Goal: Information Seeking & Learning: Compare options

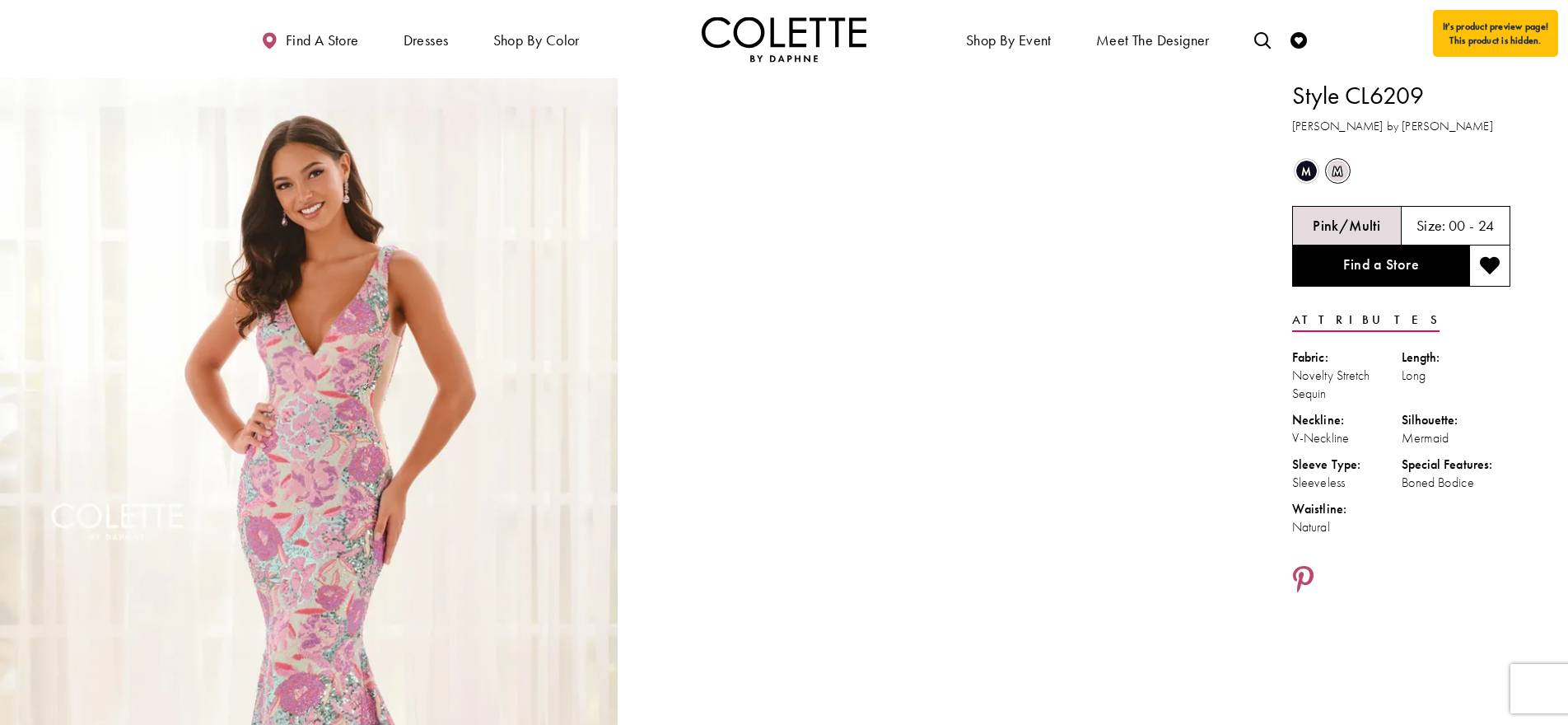
click at [1439, 585] on div at bounding box center [1402, 581] width 219 height 31
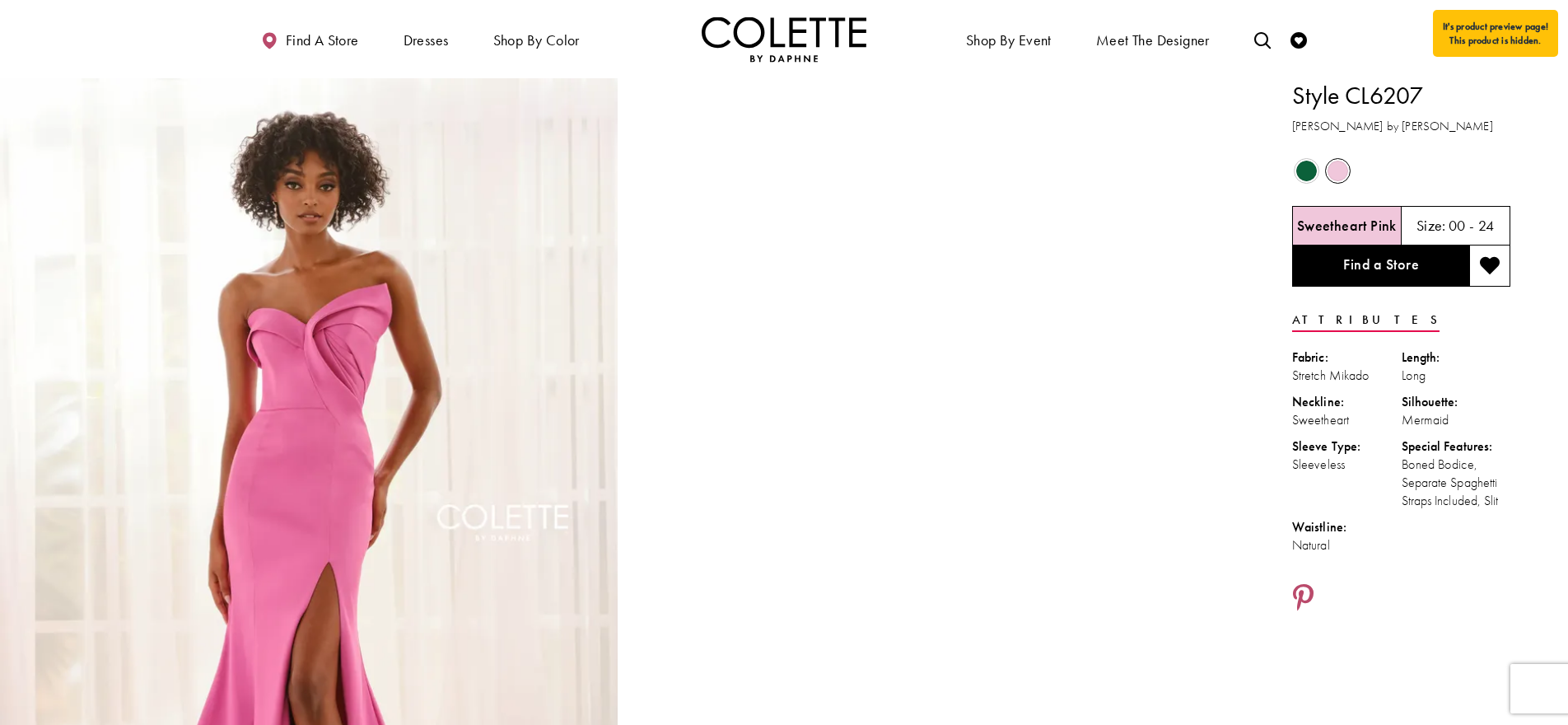
drag, startPoint x: 1505, startPoint y: 503, endPoint x: 1297, endPoint y: 98, distance: 455.3
copy div "Style CL6207 Colette by Daphne Out of Stock Out of Stock Sweetheart Pink Size: …"
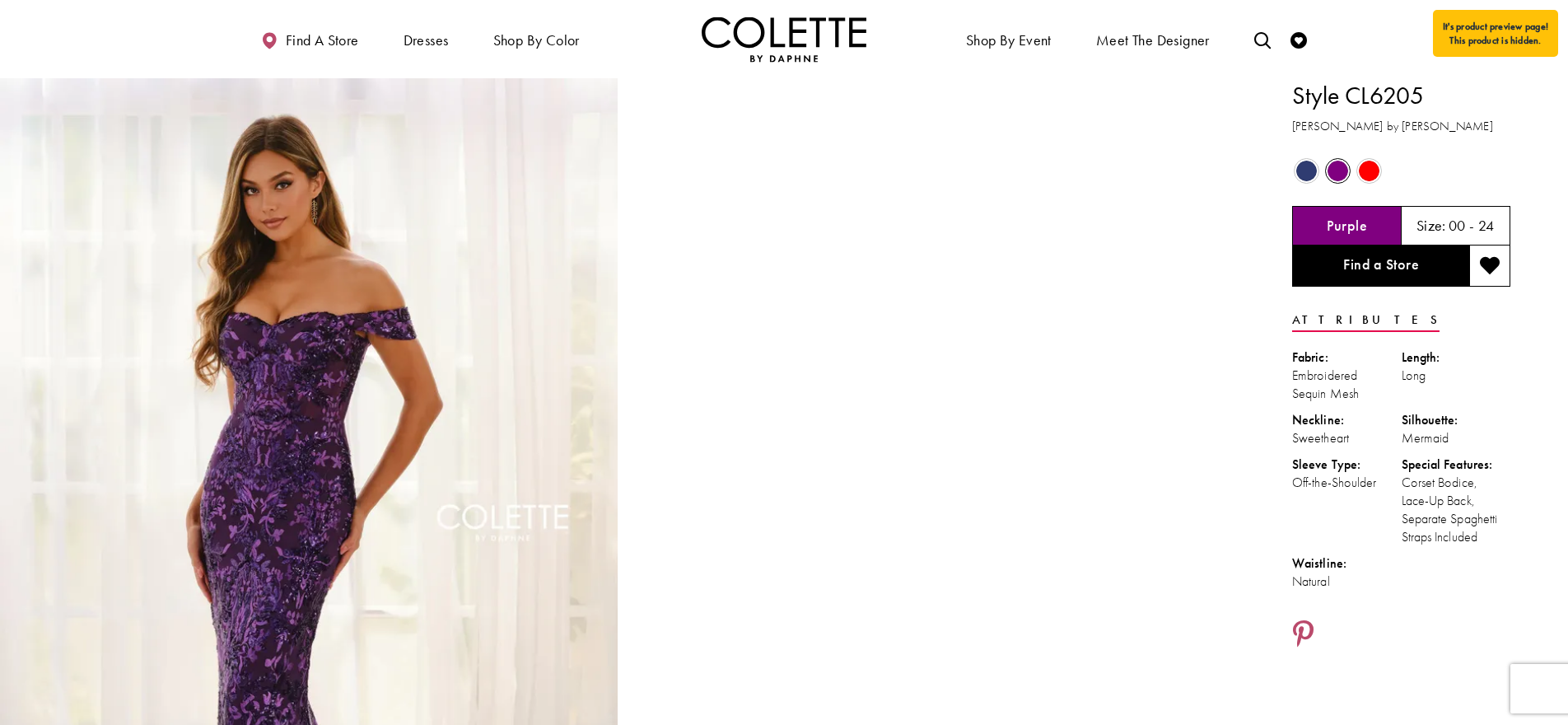
click at [1505, 532] on div "Corset Bodice, Lace-Up Back, Separate Spaghetti Straps Included" at bounding box center [1456, 509] width 109 height 73
drag, startPoint x: 1489, startPoint y: 541, endPoint x: 1290, endPoint y: 98, distance: 485.6
copy div "Style CL6205 Colette by Daphne Out of Stock Out of Stock Out of Stock Purple Si…"
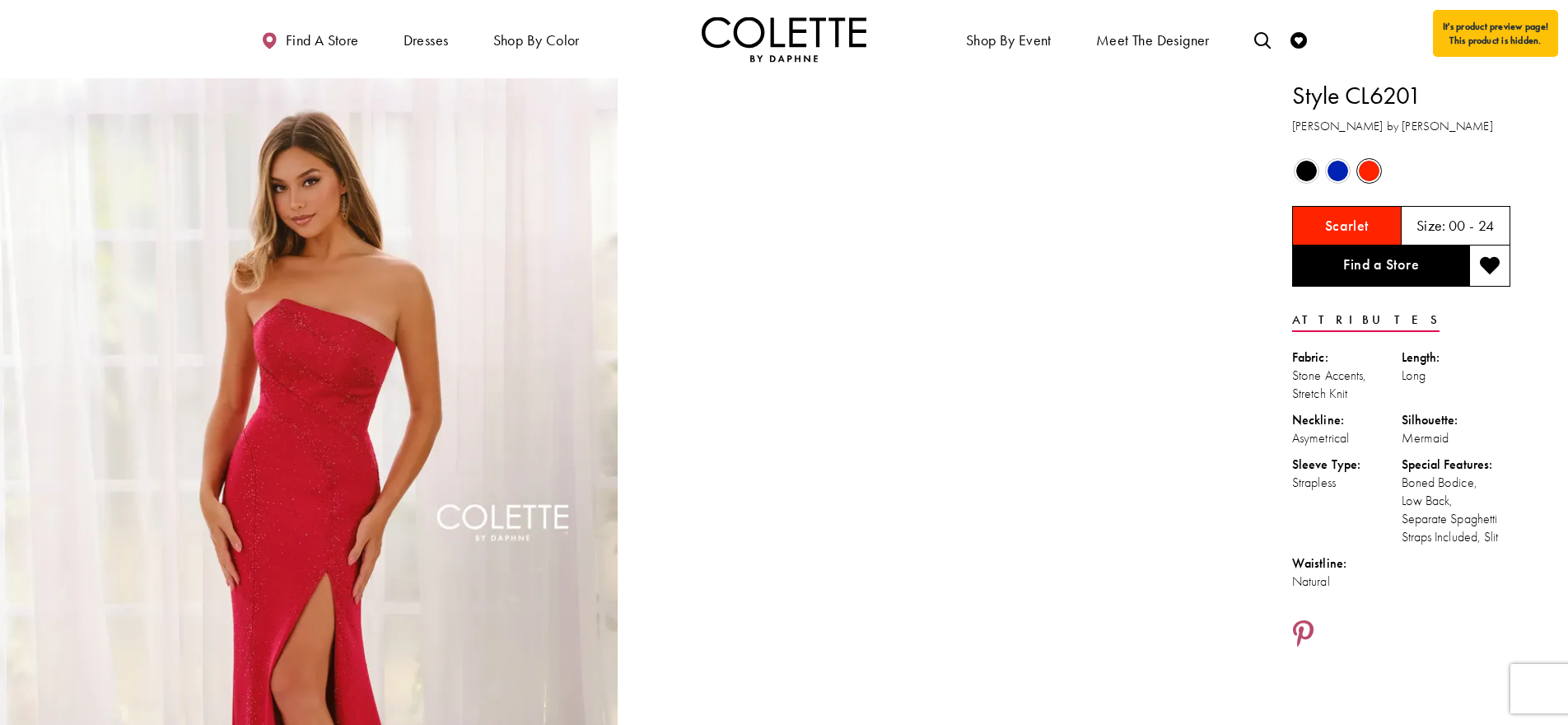
scroll to position [3, 0]
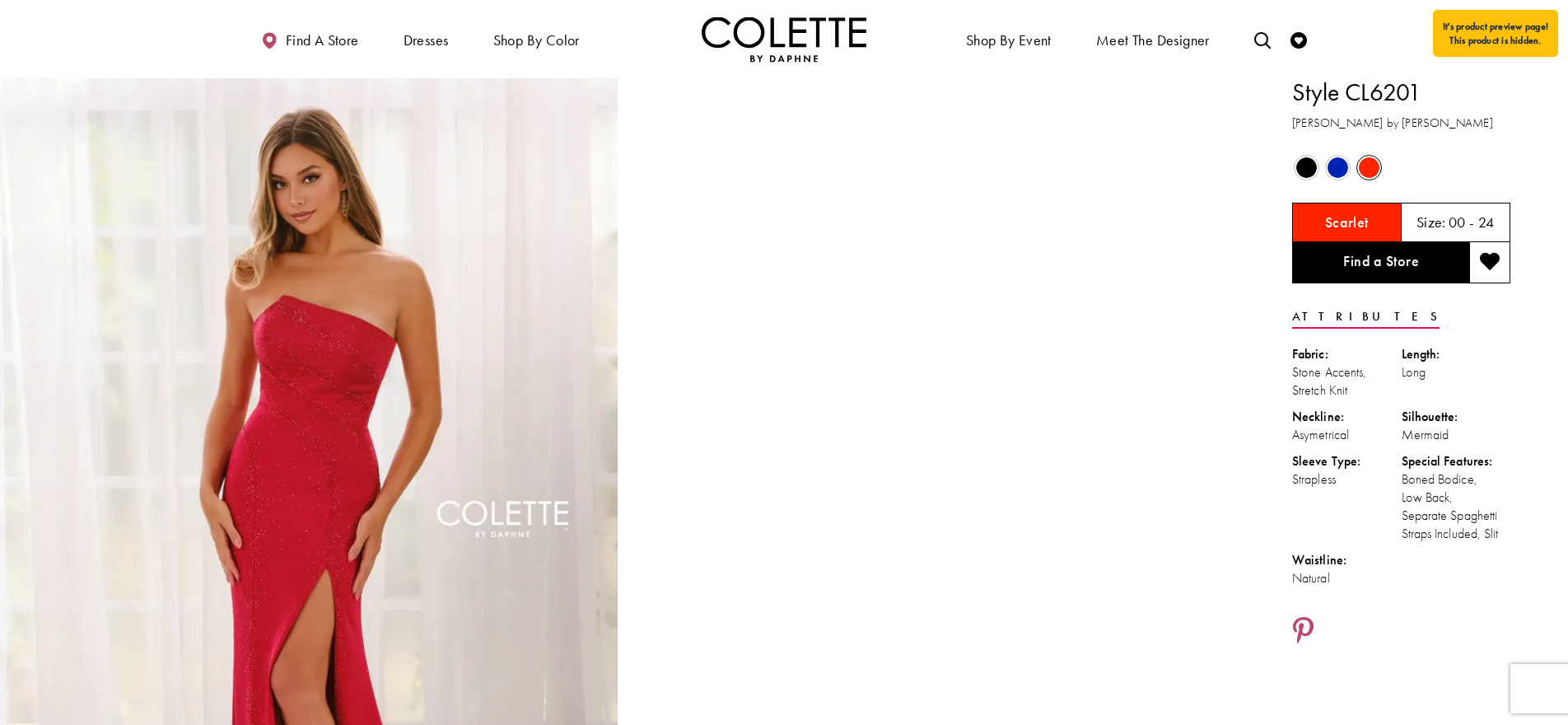
drag, startPoint x: 1472, startPoint y: 534, endPoint x: 1293, endPoint y: 81, distance: 487.1
copy div "Style CL6201 Colette by Daphne Out of Stock Out of Stock Out of Stock Scarlet S…"
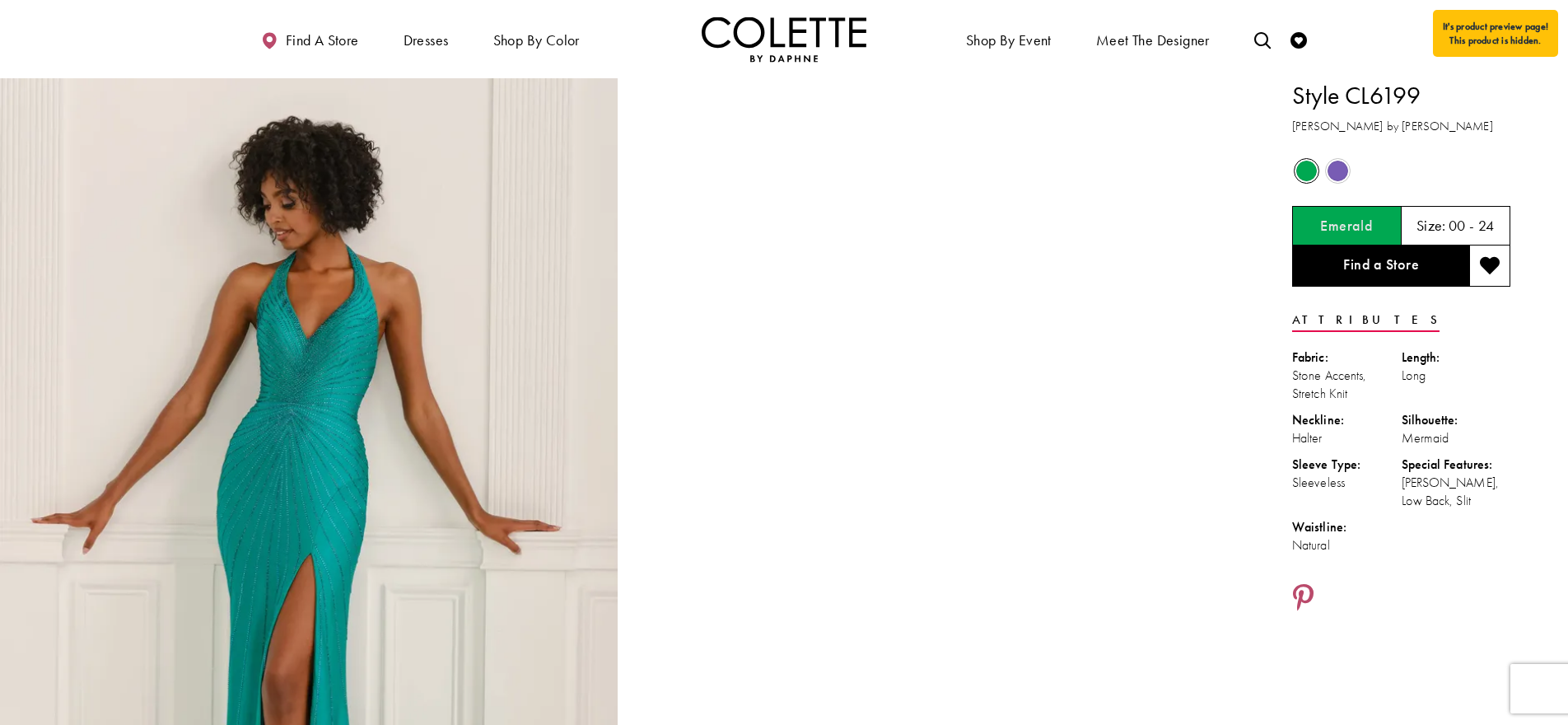
click at [1470, 503] on div "Boned Bodice, Low Back, Slit" at bounding box center [1456, 491] width 109 height 36
drag, startPoint x: 1468, startPoint y: 504, endPoint x: 1284, endPoint y: 97, distance: 446.7
copy div "Style CL6199 Colette by Daphne Out of Stock Out of Stock Emerald Size: 00 - 24 …"
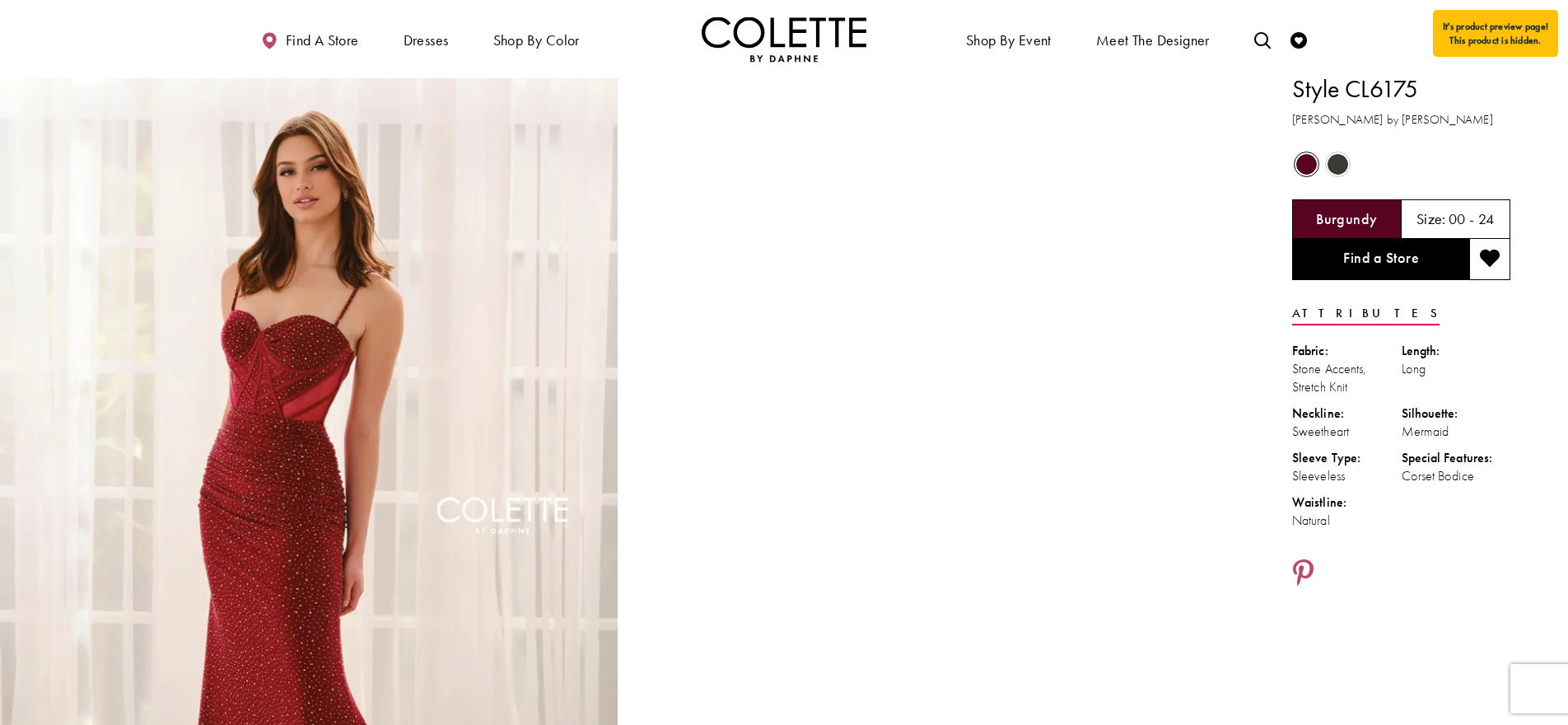
scroll to position [10, 0]
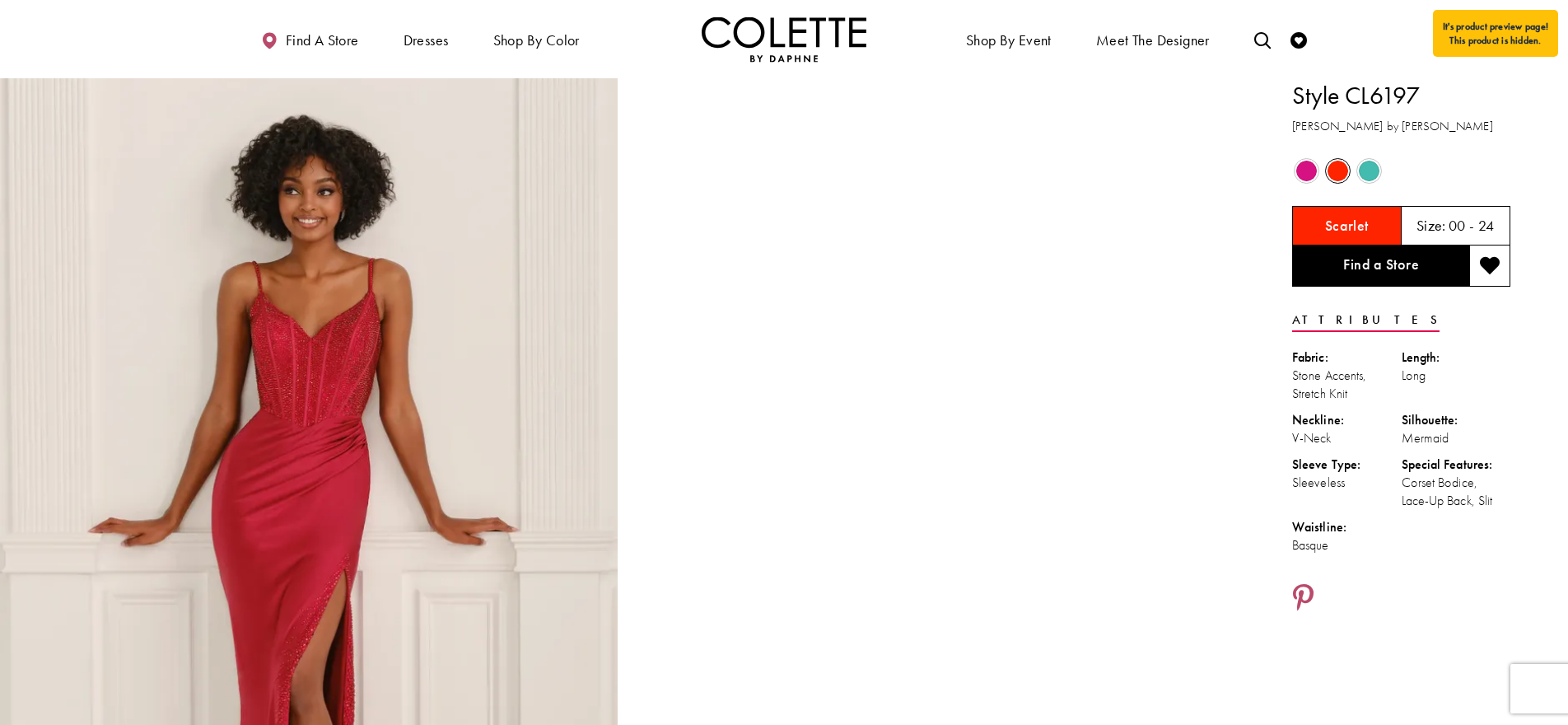
click at [1375, 526] on div "Waistline:" at bounding box center [1346, 527] width 109 height 18
drag, startPoint x: 1389, startPoint y: 534, endPoint x: 1294, endPoint y: 96, distance: 448.2
copy div "Style CL6197 Colette by Daphne Out of Stock Out of Stock Out of Stock Scarlet S…"
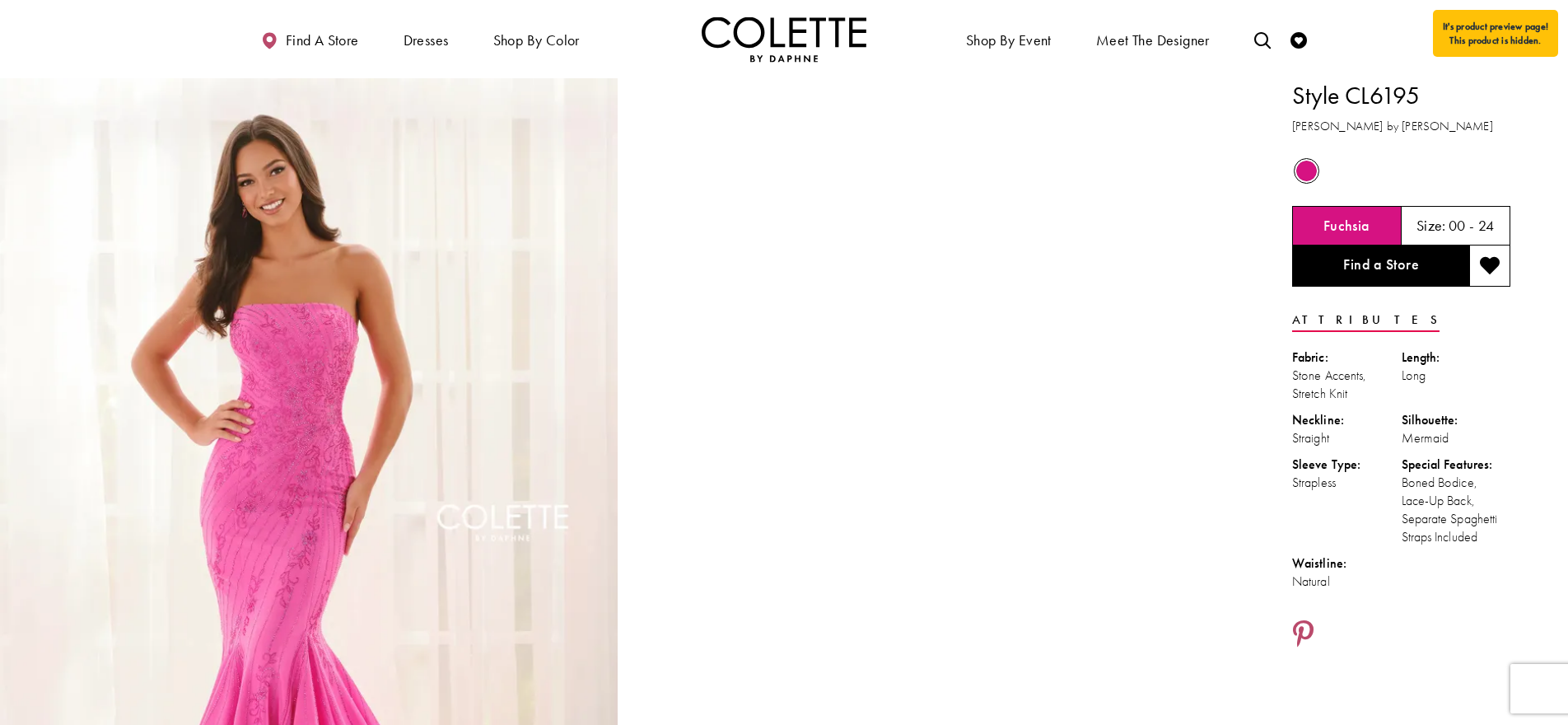
drag, startPoint x: 1503, startPoint y: 539, endPoint x: 1288, endPoint y: 81, distance: 506.0
copy div "Style CL6195 Colette by Daphne Out of Stock Fuchsia Size: 00 - 24 Find a Store …"
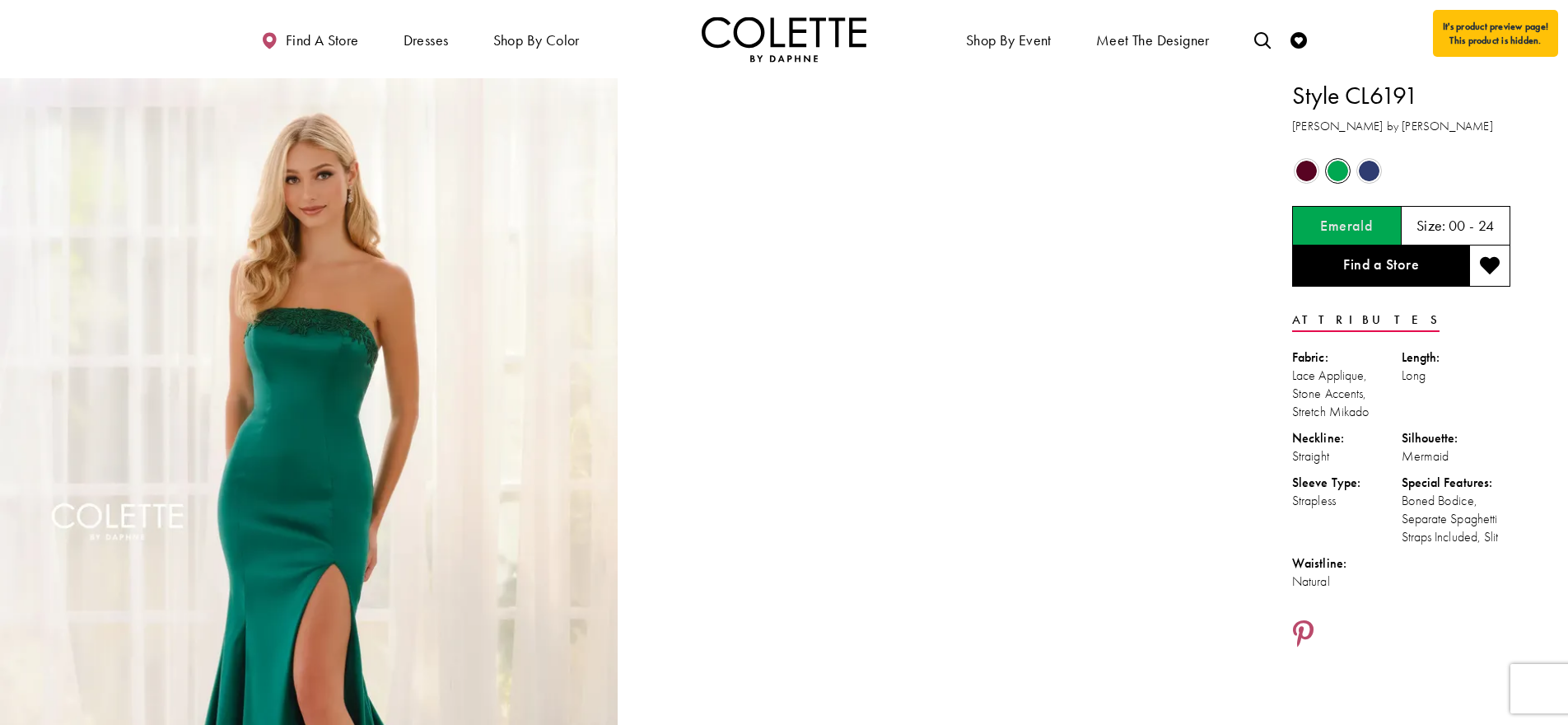
click at [1501, 544] on div "Boned Bodice, Separate Spaghetti Straps Included, Slit" at bounding box center [1456, 519] width 109 height 54
drag, startPoint x: 1511, startPoint y: 539, endPoint x: 1281, endPoint y: 100, distance: 495.6
copy div "Style CL6191 Colette by Daphne Out of Stock Out of Stock Out of Stock Emerald S…"
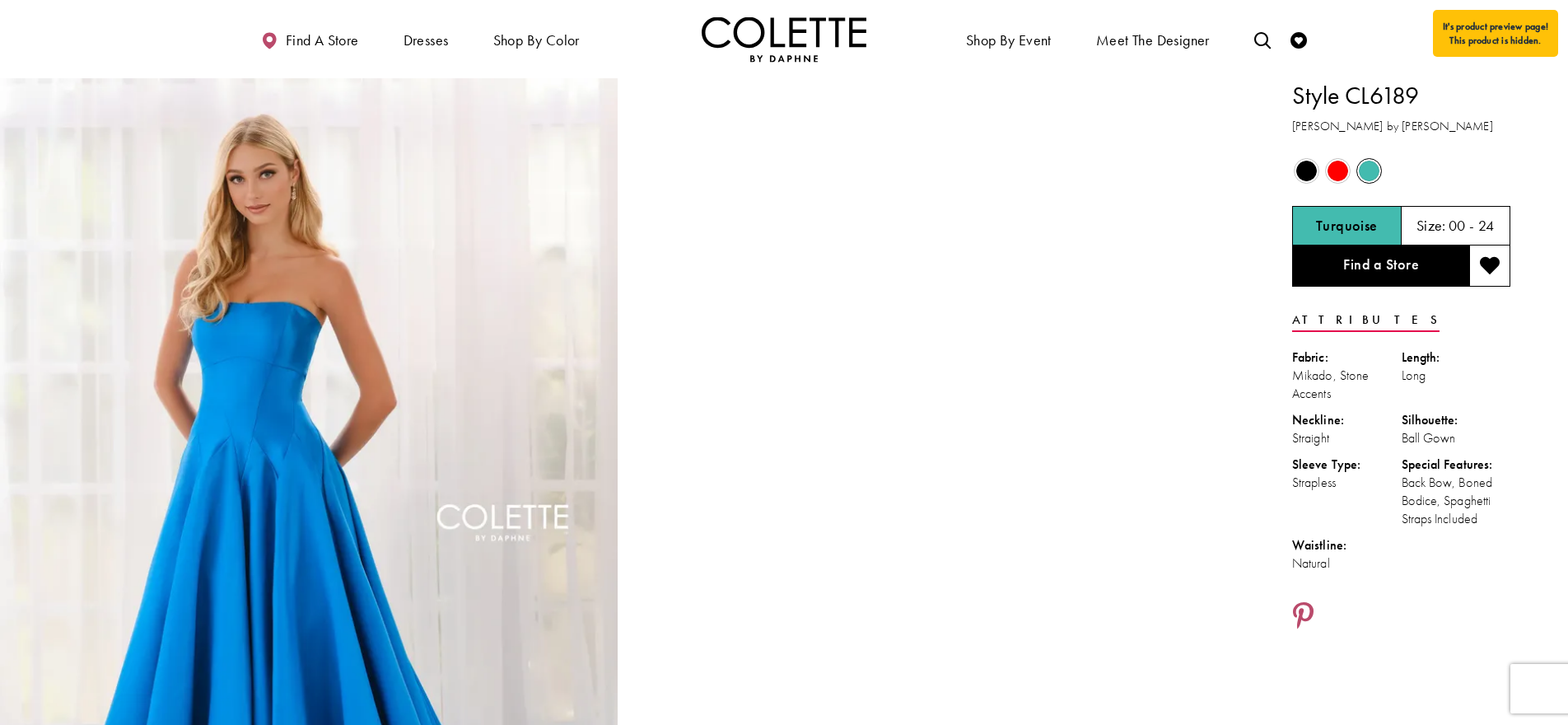
click at [1474, 523] on div "Back Bow, Boned Bodice, Spaghetti Straps Included" at bounding box center [1456, 500] width 109 height 54
drag, startPoint x: 1402, startPoint y: 475, endPoint x: 1289, endPoint y: 90, distance: 401.2
copy div "Style CL6189 Colette by Daphne Out of Stock Out of Stock Out of Stock Turquoise…"
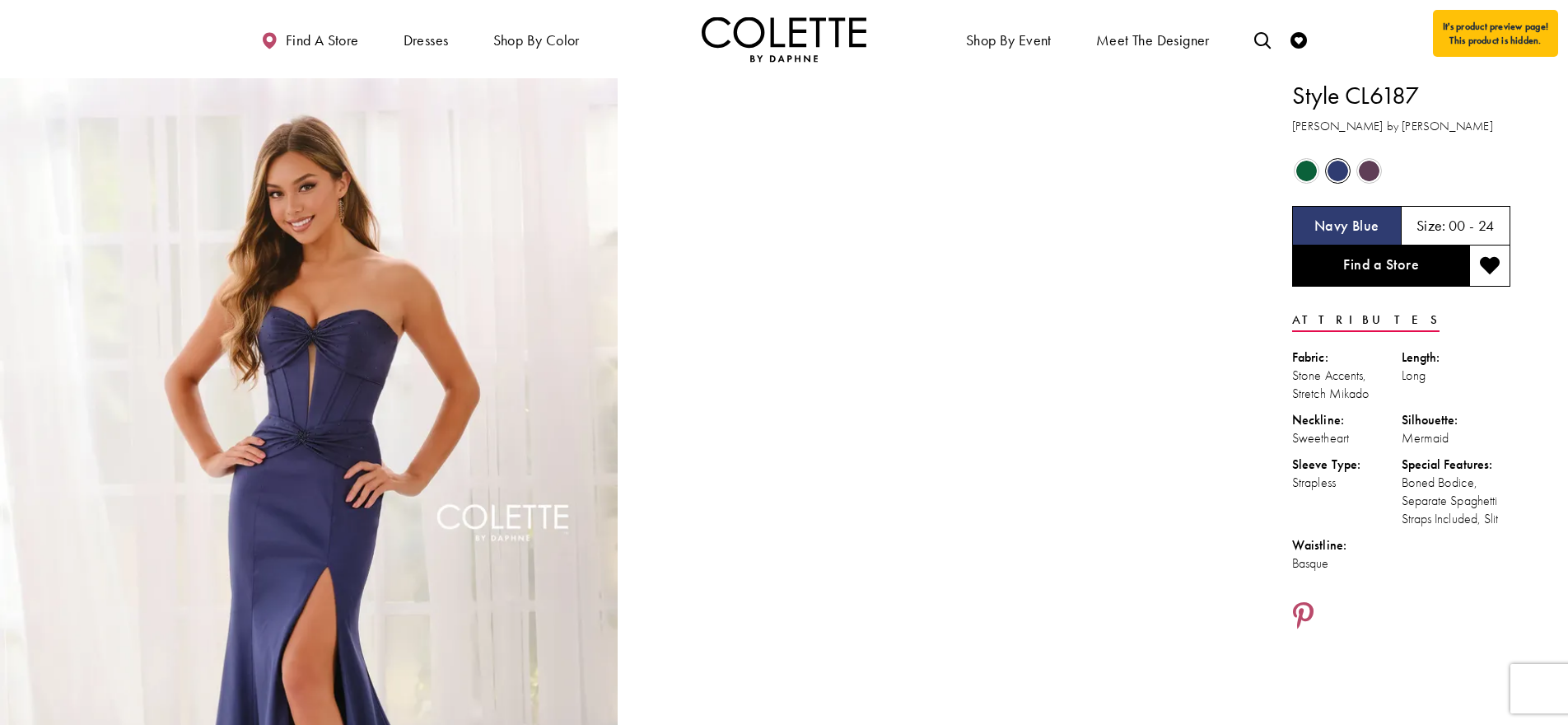
drag, startPoint x: 1428, startPoint y: 543, endPoint x: 1451, endPoint y: 529, distance: 26.9
click at [1429, 542] on ul "Fabric: Stone Accents, Stretch Mikado Length: Long Neckline: Sweetheart Silhoue…" at bounding box center [1402, 465] width 219 height 232
drag, startPoint x: 1506, startPoint y: 528, endPoint x: 1295, endPoint y: 106, distance: 471.8
copy div "Style CL6187 Colette by Daphne Out of Stock Out of Stock Out of Stock Navy Blue…"
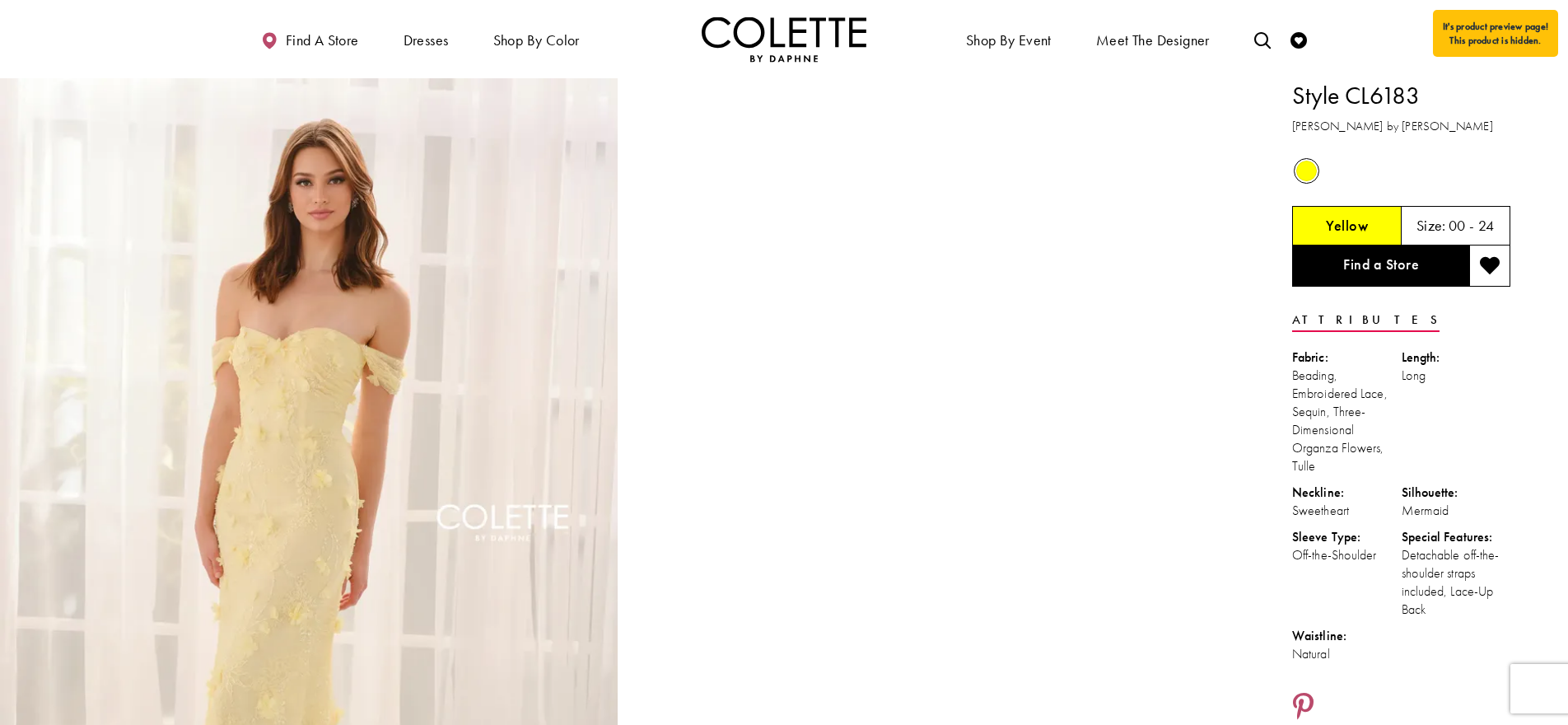
click at [1442, 613] on div "Detachable off-the-shoulder straps included, Lace-Up Back" at bounding box center [1456, 582] width 109 height 73
drag, startPoint x: 1441, startPoint y: 614, endPoint x: 1290, endPoint y: 84, distance: 551.1
copy div "Style CL6183 Colette by Daphne Out of Stock Yellow Size: 00 - 24 Find a Store A…"
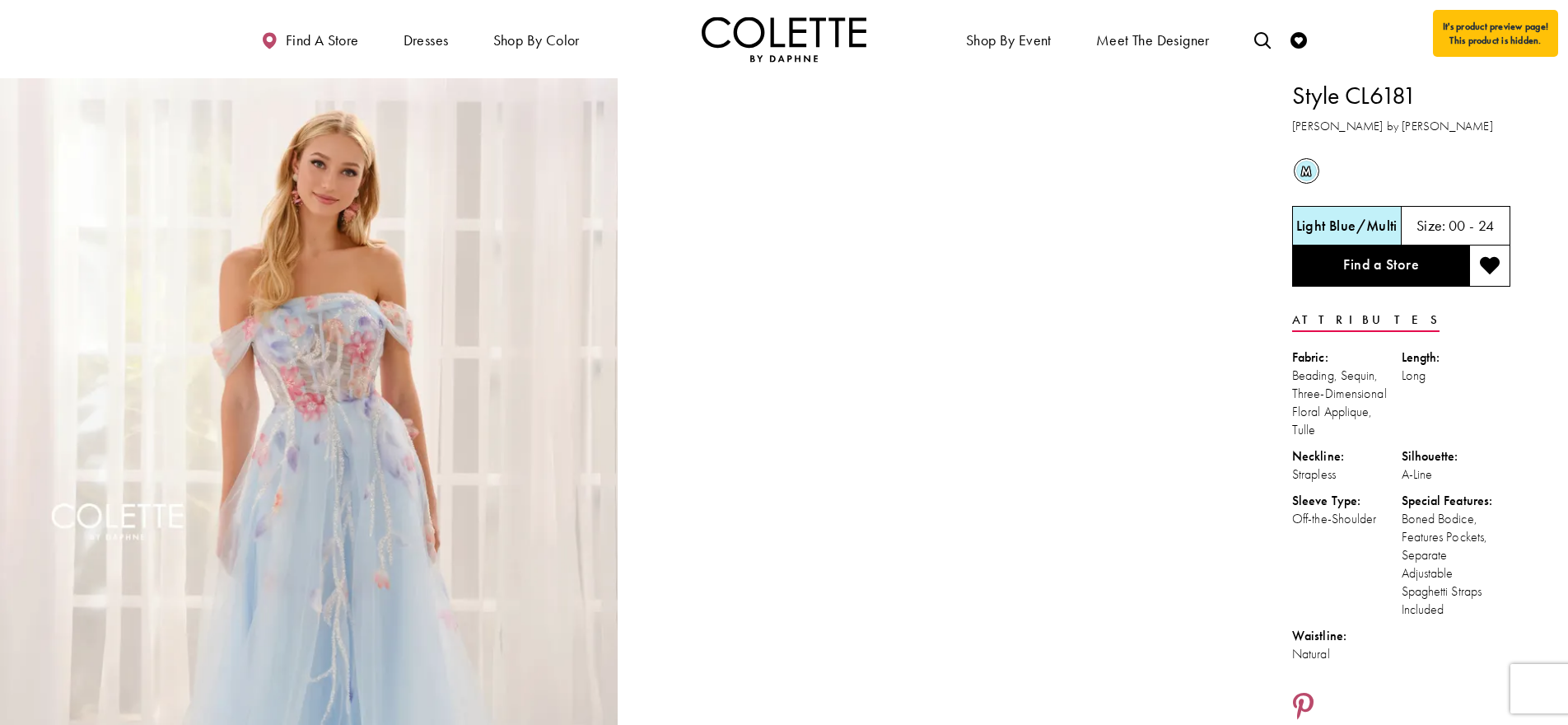
click at [1464, 566] on div "Boned Bodice, Features Pockets, Separate Adjustable Spaghetti Straps Included" at bounding box center [1456, 564] width 109 height 108
drag, startPoint x: 1455, startPoint y: 615, endPoint x: 1293, endPoint y: 101, distance: 538.9
copy div "Style CL6181 Colette by Daphne m Out of Stock Light Blue/Multi Size: 00 - 24 Fi…"
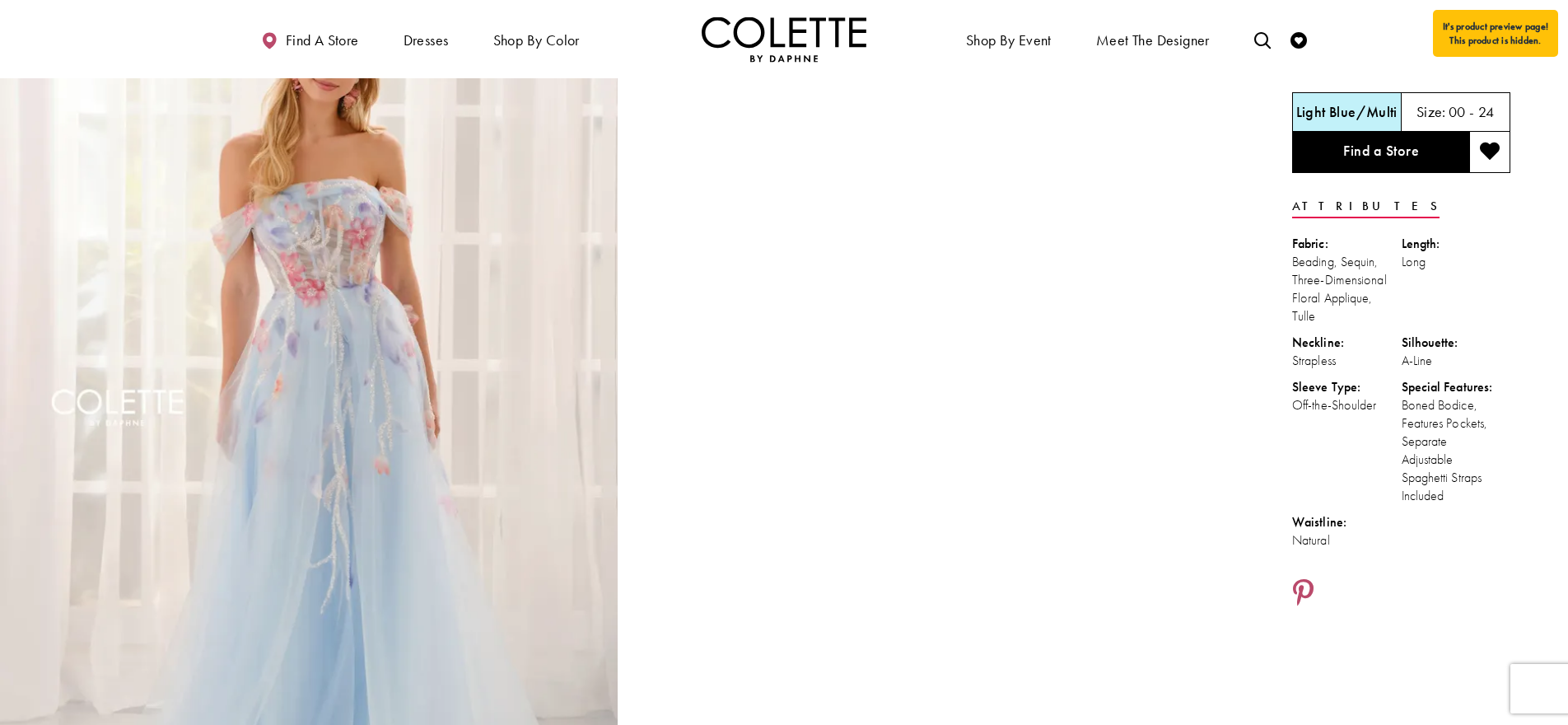
scroll to position [120, 0]
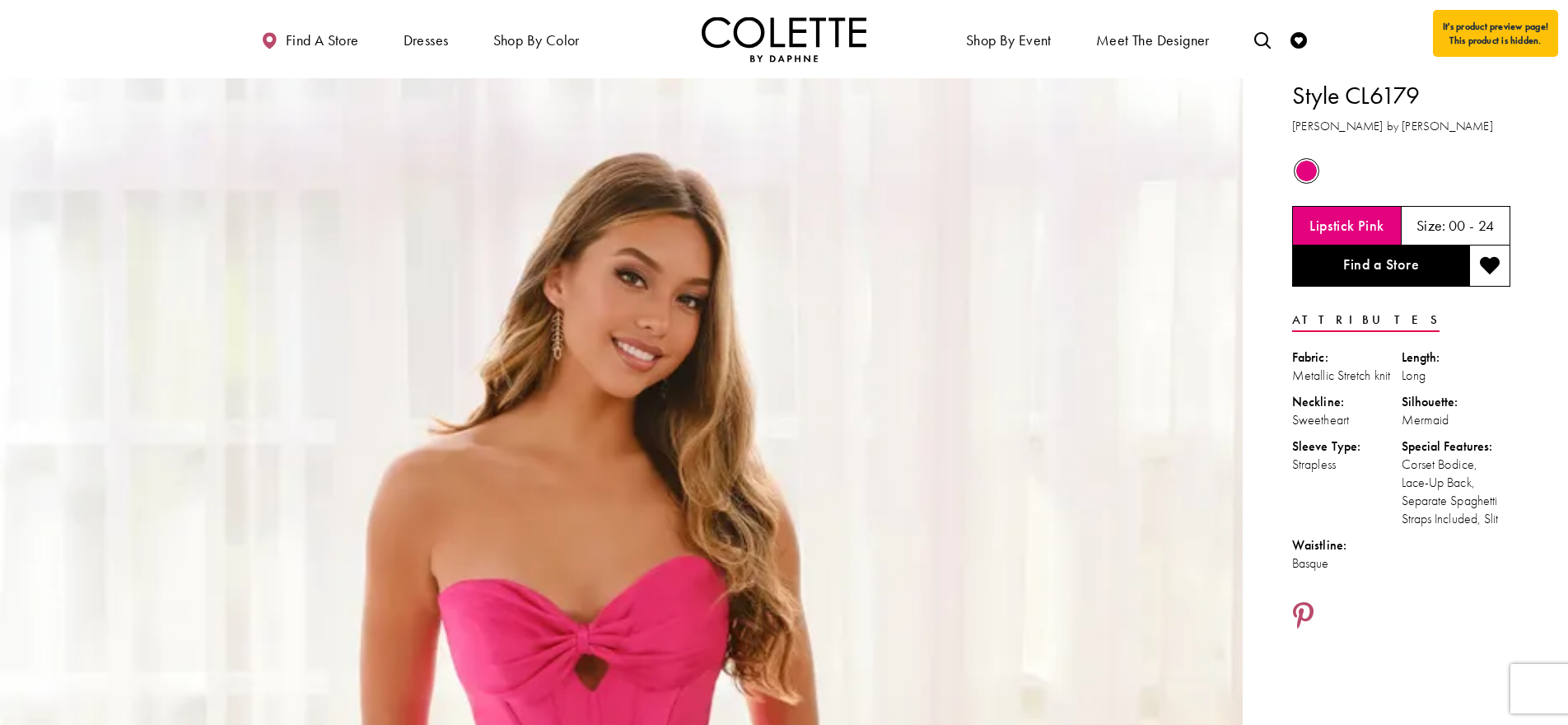
drag, startPoint x: 1386, startPoint y: 446, endPoint x: 1395, endPoint y: 451, distance: 10.3
click at [1387, 447] on div "Sleeve Type:" at bounding box center [1346, 446] width 109 height 18
drag, startPoint x: 1439, startPoint y: 489, endPoint x: 1282, endPoint y: 105, distance: 414.9
copy div "Style CL6179 Colette by Daphne Out of Stock Lipstick Pink Size: 00 - 24 Find a …"
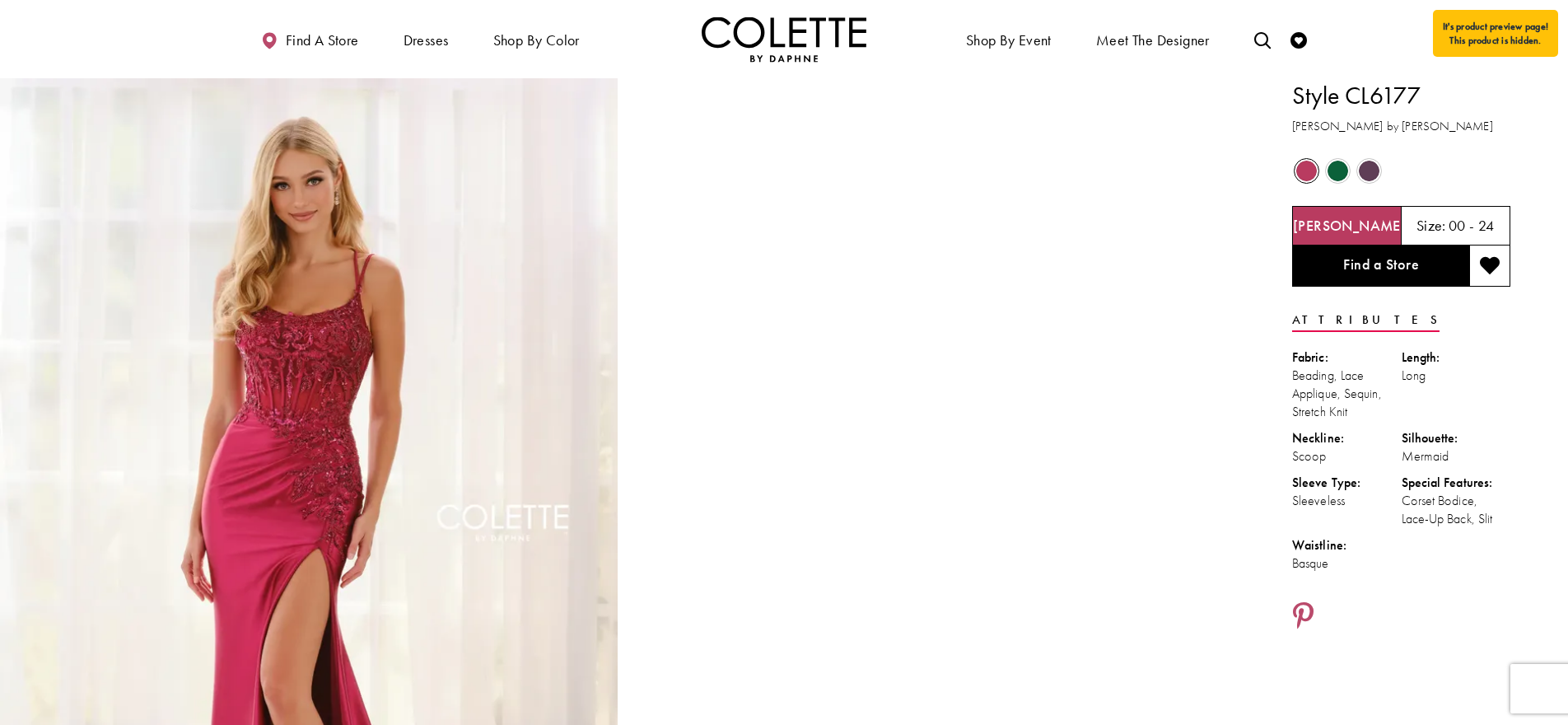
click at [1471, 157] on div "Out of Stock Out of Stock Out of Stock" at bounding box center [1402, 171] width 221 height 31
drag, startPoint x: 1503, startPoint y: 524, endPoint x: 1276, endPoint y: 91, distance: 488.9
copy div "Style CL6177 [PERSON_NAME] by [PERSON_NAME] Out of Stock Out of Stock Out of St…"
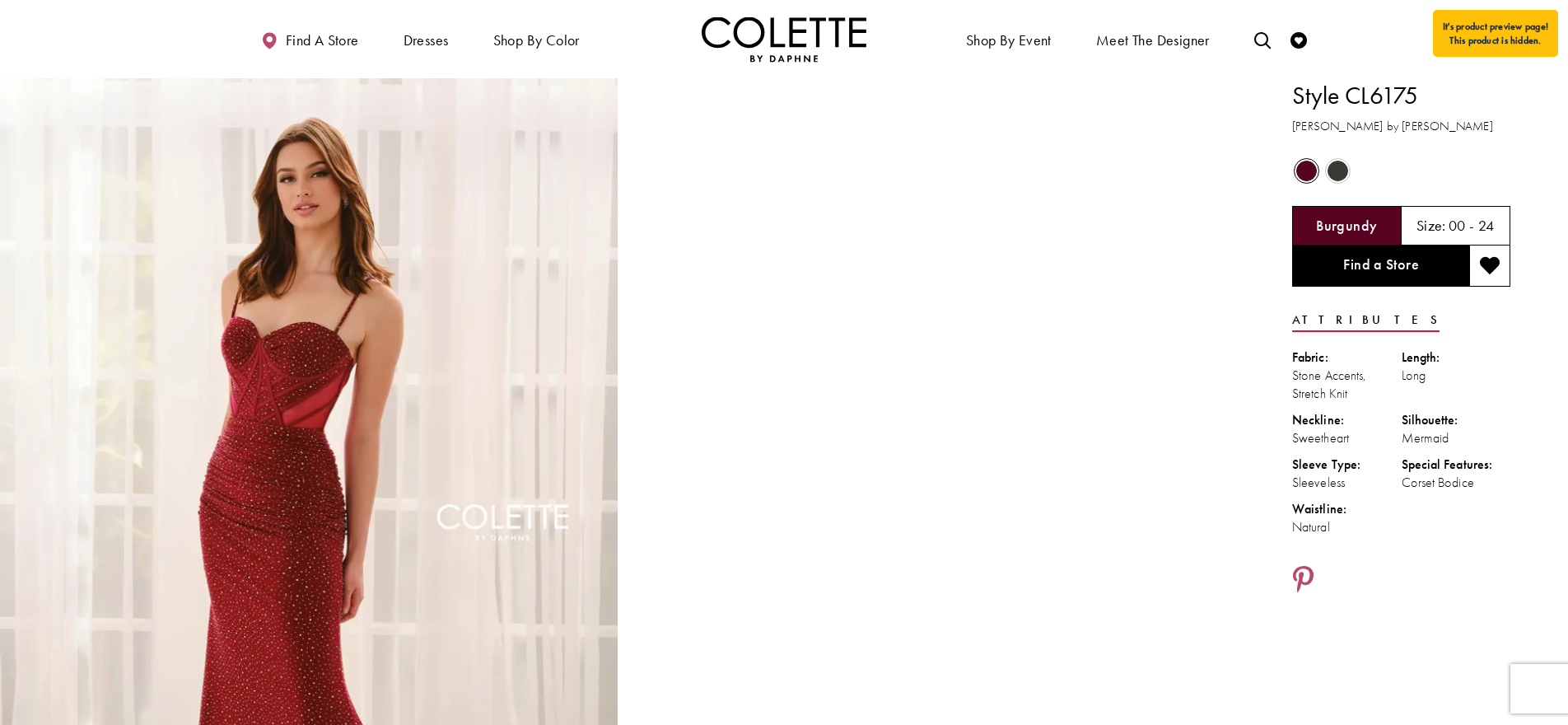
click at [1346, 528] on div "Natural" at bounding box center [1346, 527] width 109 height 18
drag, startPoint x: 1488, startPoint y: 489, endPoint x: 1294, endPoint y: 91, distance: 442.8
copy div "Style CL6175 Colette by Daphne Out of Stock Out of Stock Burgundy Size: 00 - 24…"
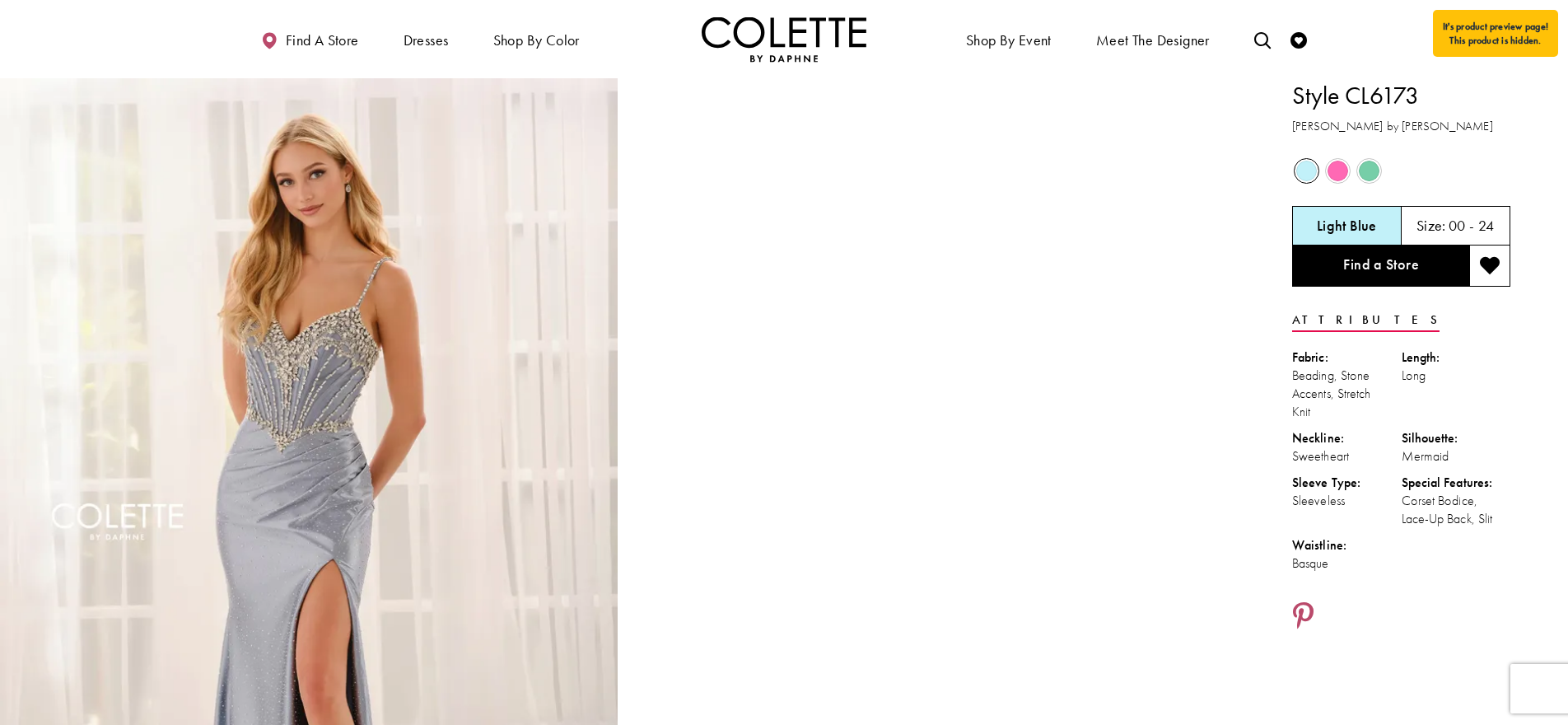
click at [1380, 467] on ul "Fabric: Beading, Stone Accents, Stretch Knit Length: Long Neckline: Sweetheart …" at bounding box center [1402, 465] width 219 height 232
drag, startPoint x: 1351, startPoint y: 572, endPoint x: 1284, endPoint y: 102, distance: 474.8
copy div "Style CL6173 Colette by Daphne Out of Stock Out of Stock Out of Stock Light Blu…"
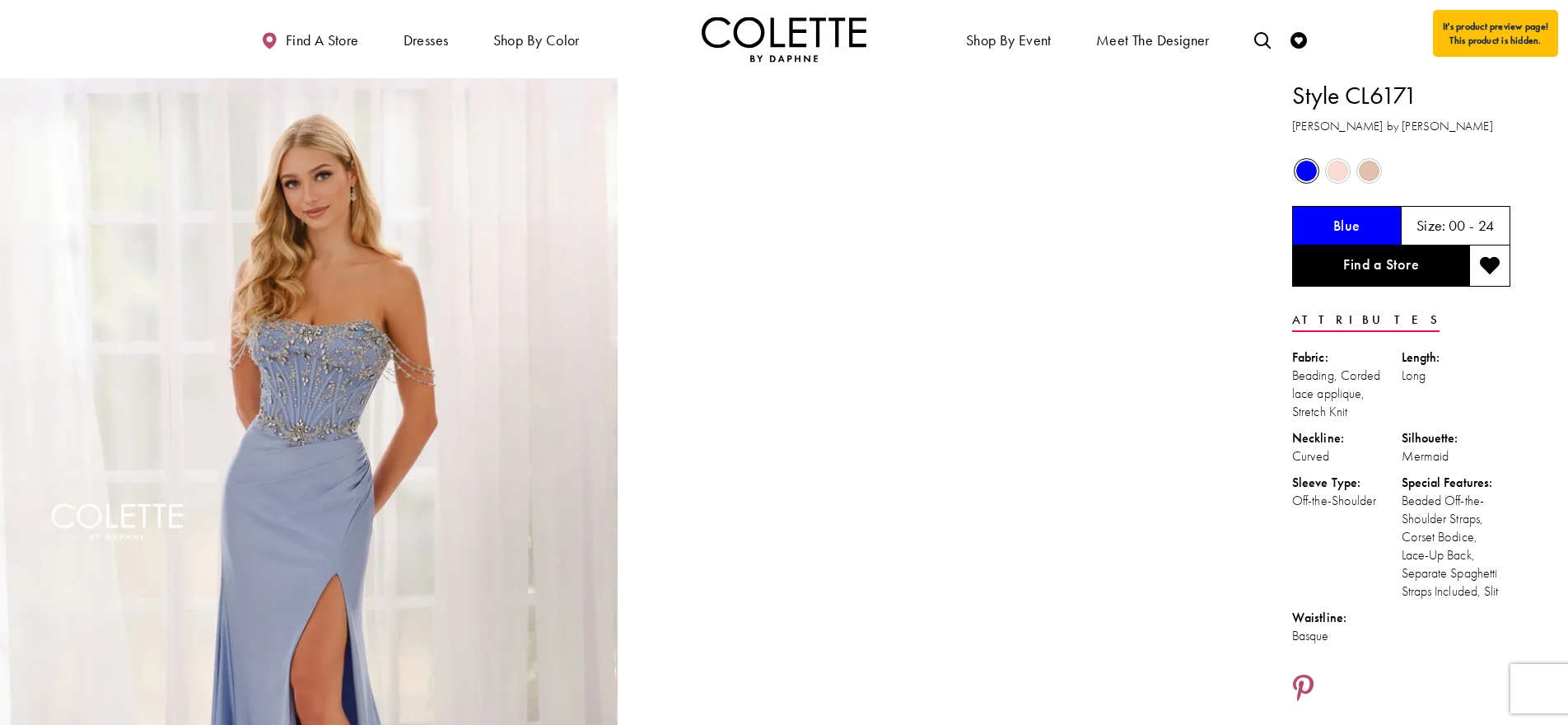
drag, startPoint x: 1431, startPoint y: 607, endPoint x: 1472, endPoint y: 605, distance: 41.0
click at [1431, 607] on ul "Fabric: Beading, Corded lace applique, Stretch Knit Length: Long Neckline: Curv…" at bounding box center [1402, 500] width 219 height 305
drag, startPoint x: 1519, startPoint y: 594, endPoint x: 1284, endPoint y: 95, distance: 551.6
copy div "Style CL6171 Colette by Daphne Out of Stock Out of Stock Out of Stock Blue Size…"
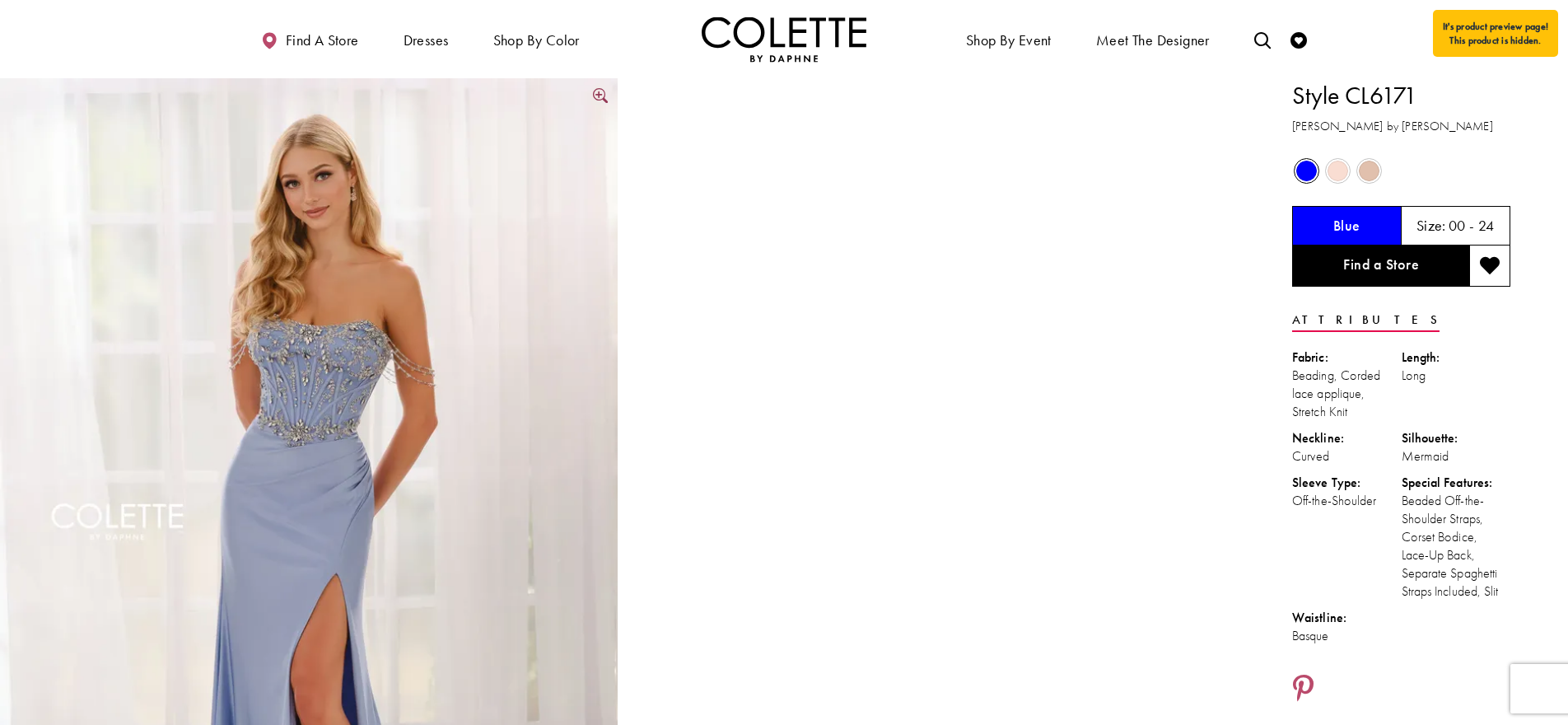
click at [395, 395] on img "Full size Style CL6171 Colette by Daphne #0 default Blue frontface vertical pic…" at bounding box center [309, 541] width 618 height 925
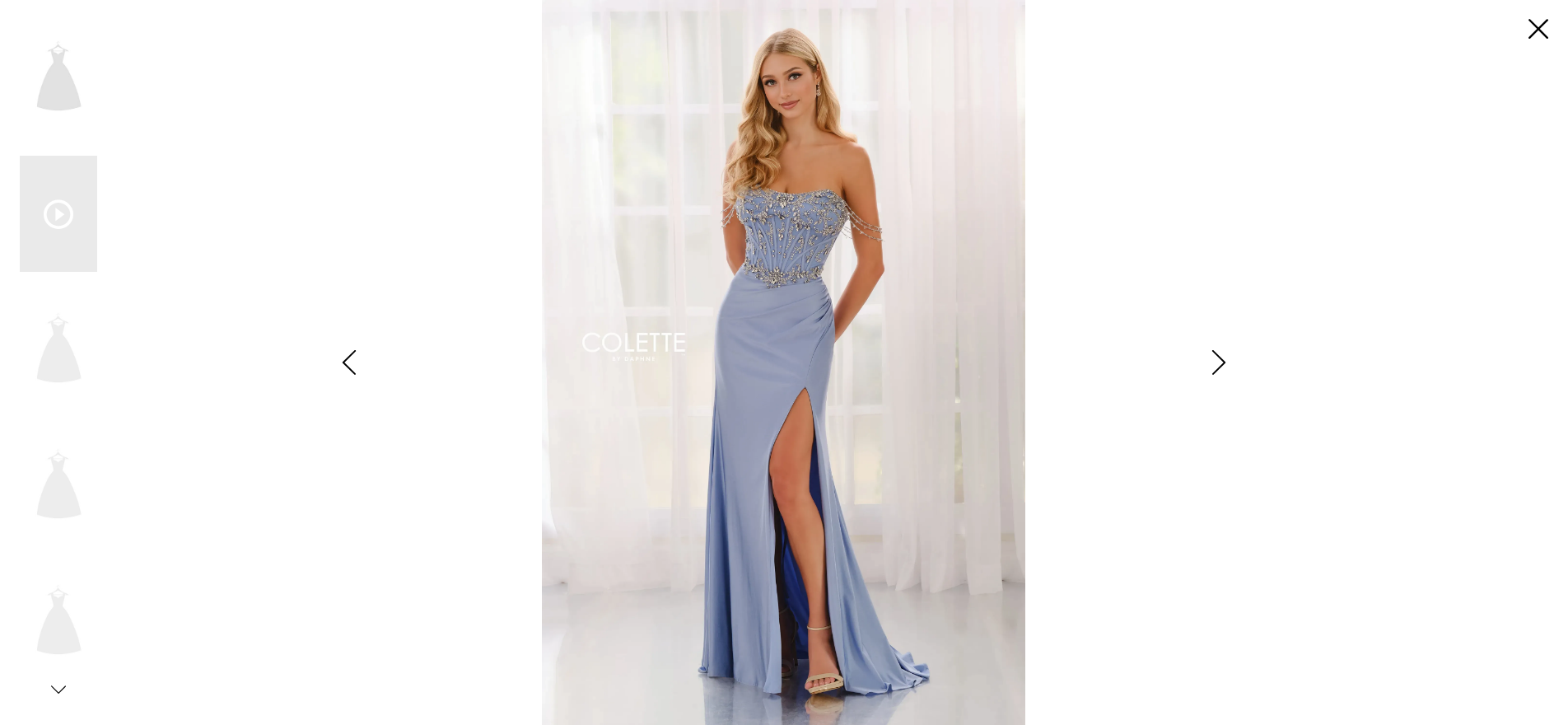
click at [395, 395] on div "Scroll List" at bounding box center [784, 362] width 829 height 725
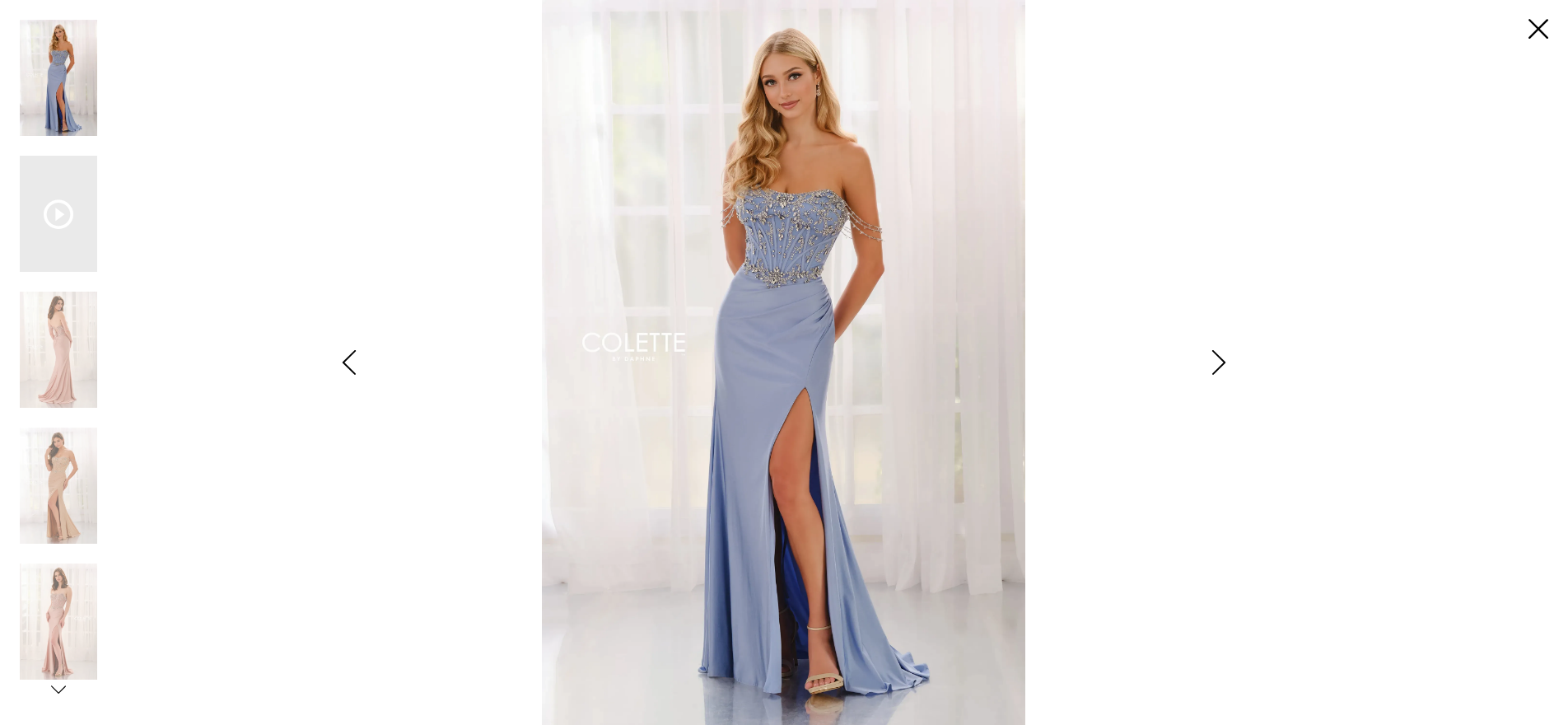
click at [853, 232] on img "Scroll List" at bounding box center [784, 362] width 829 height 725
click at [854, 224] on img "Scroll List" at bounding box center [784, 362] width 829 height 725
click at [60, 697] on div "Style CL6171 Colette by Daphne Views dialog" at bounding box center [58, 689] width 77 height 19
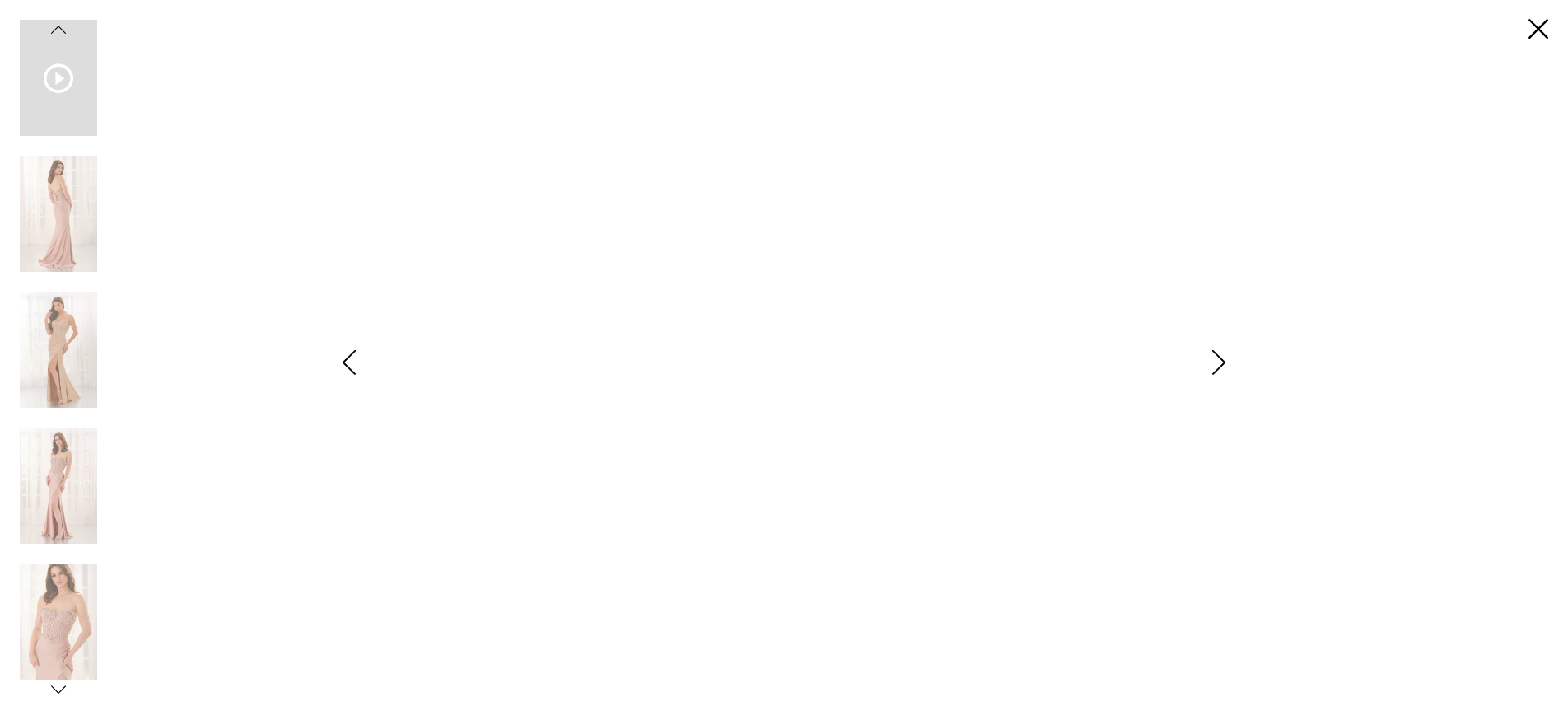
click at [62, 687] on icon "Style CL6171 Colette by Daphne Views dialog" at bounding box center [58, 689] width 15 height 15
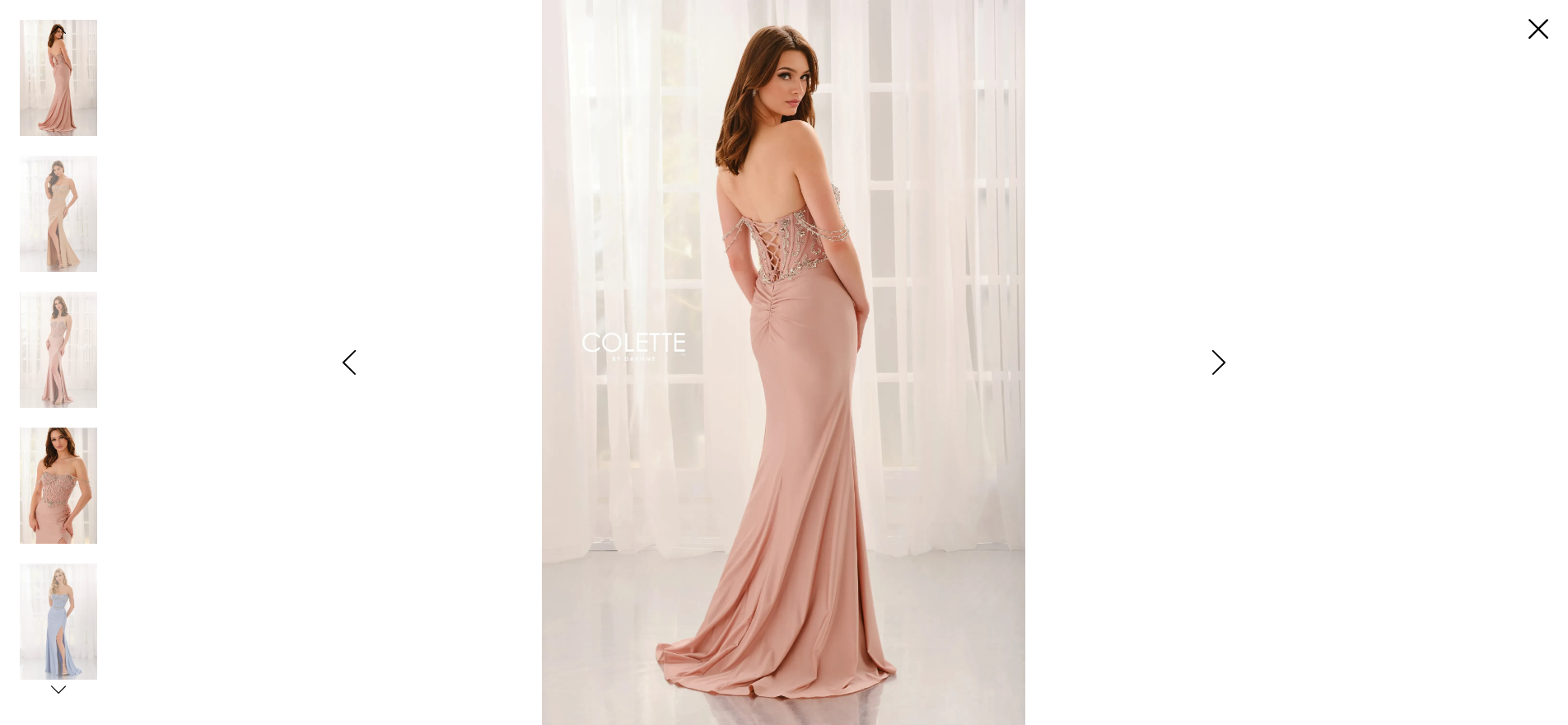
click at [61, 471] on img "Scroll List" at bounding box center [58, 486] width 77 height 116
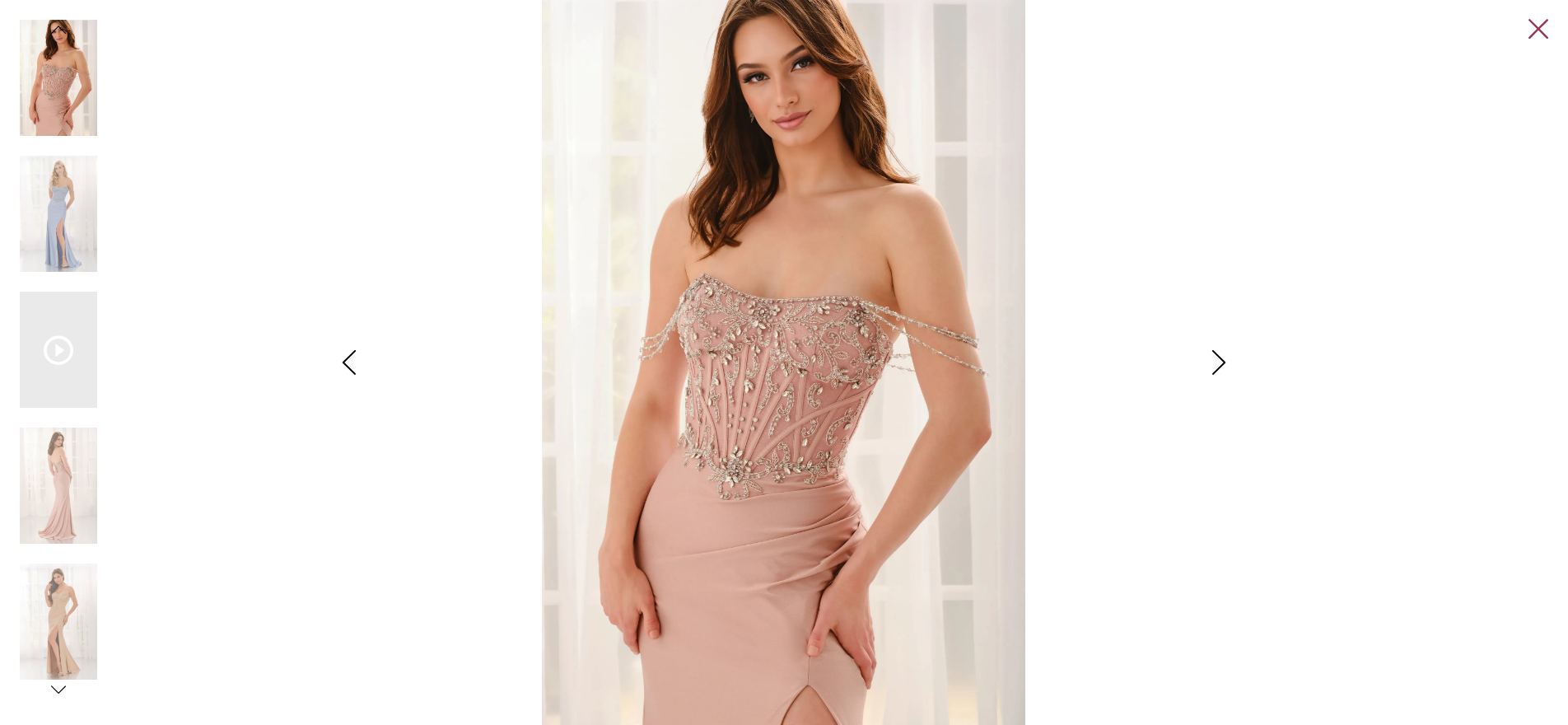
click at [1550, 37] on div "**********" at bounding box center [784, 362] width 1568 height 725
click at [1542, 31] on link "Close" at bounding box center [1538, 29] width 19 height 19
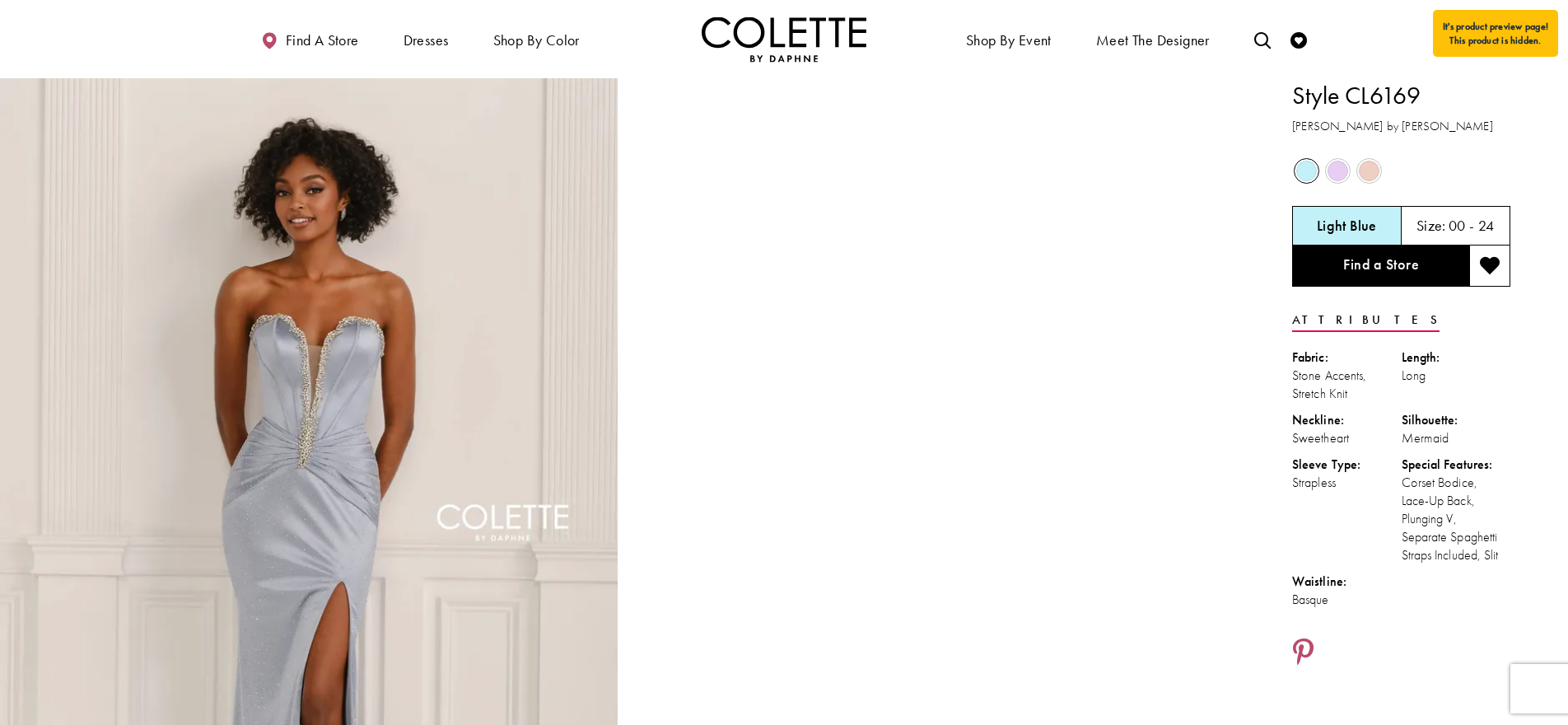
drag, startPoint x: 1493, startPoint y: 547, endPoint x: 1338, endPoint y: 408, distance: 208.2
click at [1501, 566] on ul "Fabric: Stone Accents, Stretch Knit Length: Long Neckline: Sweetheart Silhouett…" at bounding box center [1402, 482] width 219 height 268
drag, startPoint x: 1481, startPoint y: 545, endPoint x: 1301, endPoint y: 95, distance: 484.7
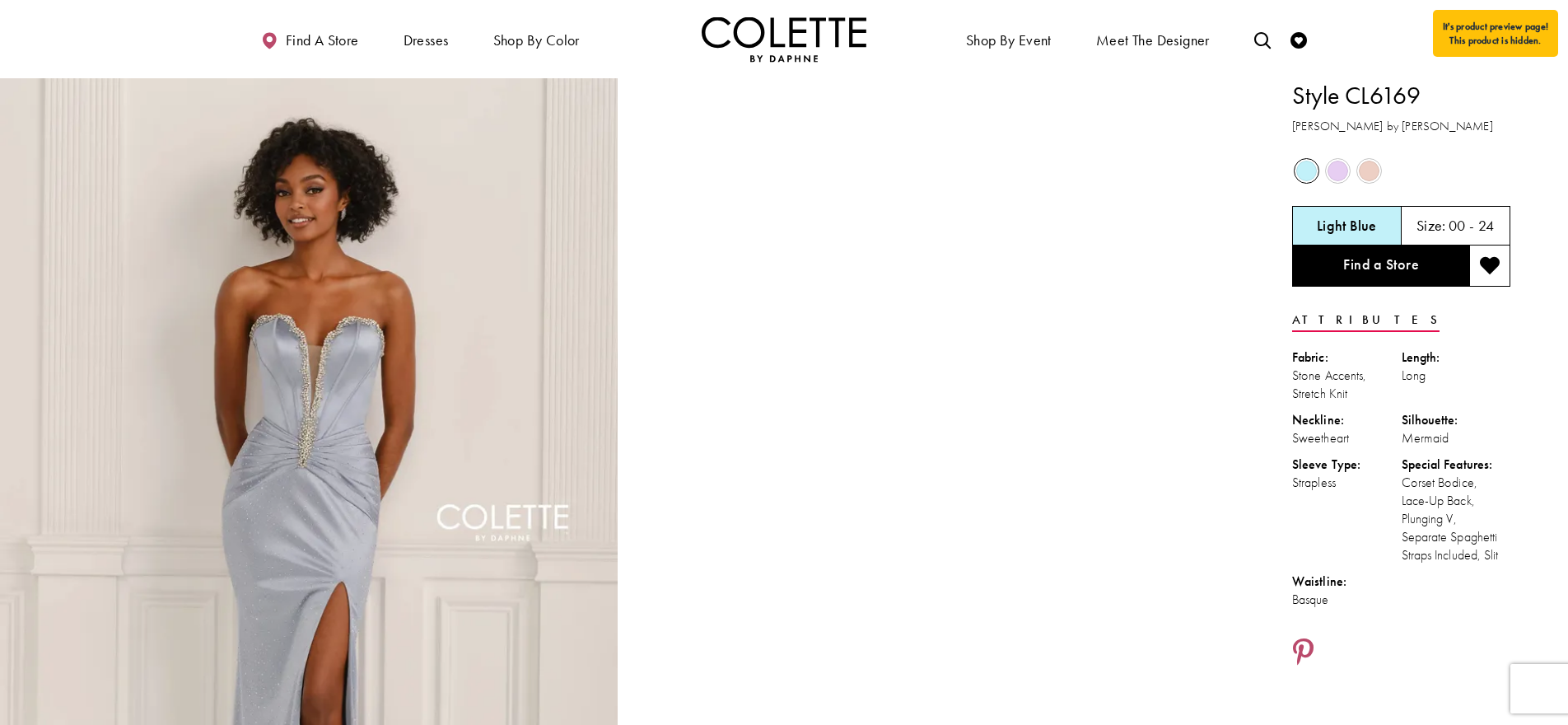
copy div "Style CL6169 Colette by Daphne Out of Stock Out of Stock Out of Stock Light Blu…"
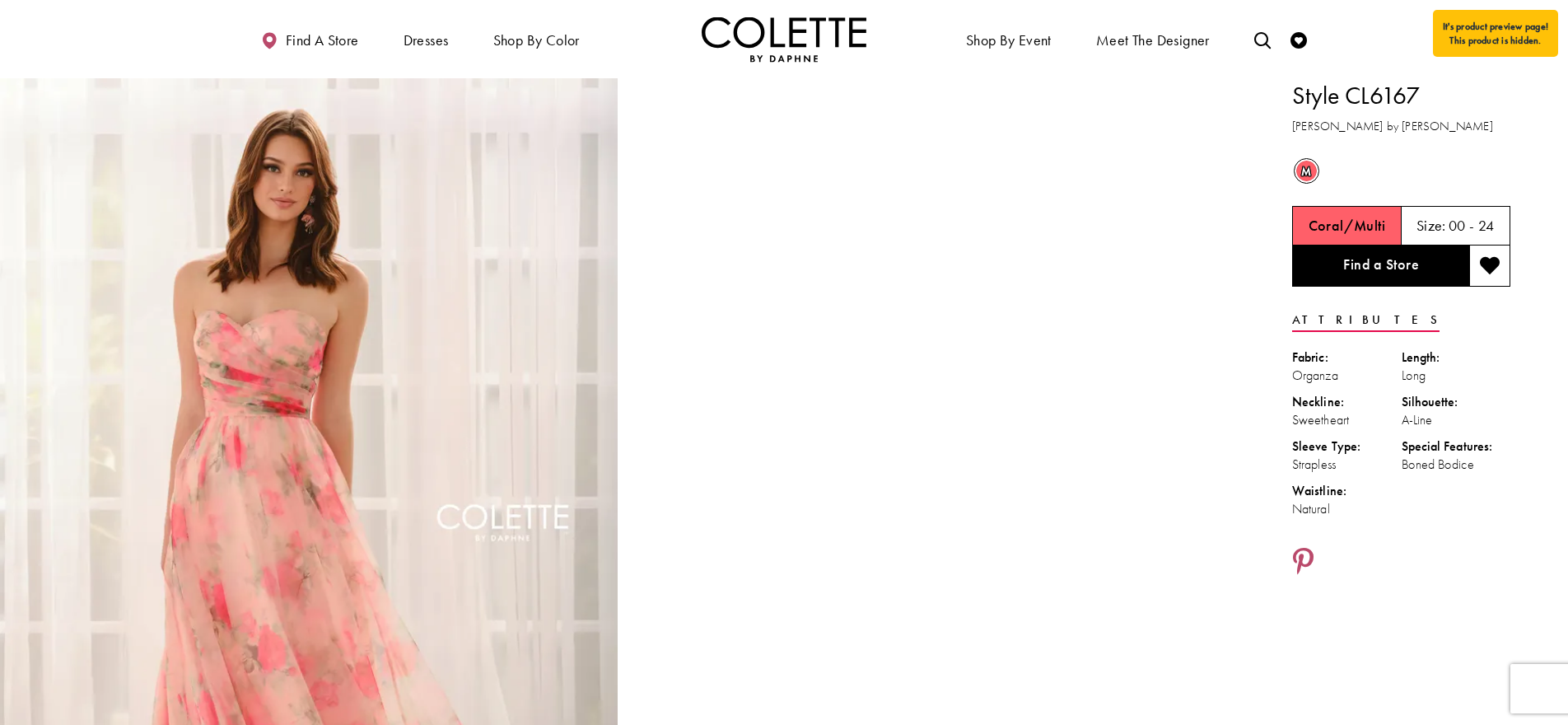
click at [1408, 491] on ul "Fabric: Organza Length: Long Neckline: Sweetheart Silhouette: A-Line Sleeve Typ…" at bounding box center [1402, 438] width 219 height 178
drag, startPoint x: 1302, startPoint y: 500, endPoint x: 1280, endPoint y: 107, distance: 393.6
copy div "Style CL6167 [PERSON_NAME] by [PERSON_NAME] m Out of Stock Coral/Multi Size: 00…"
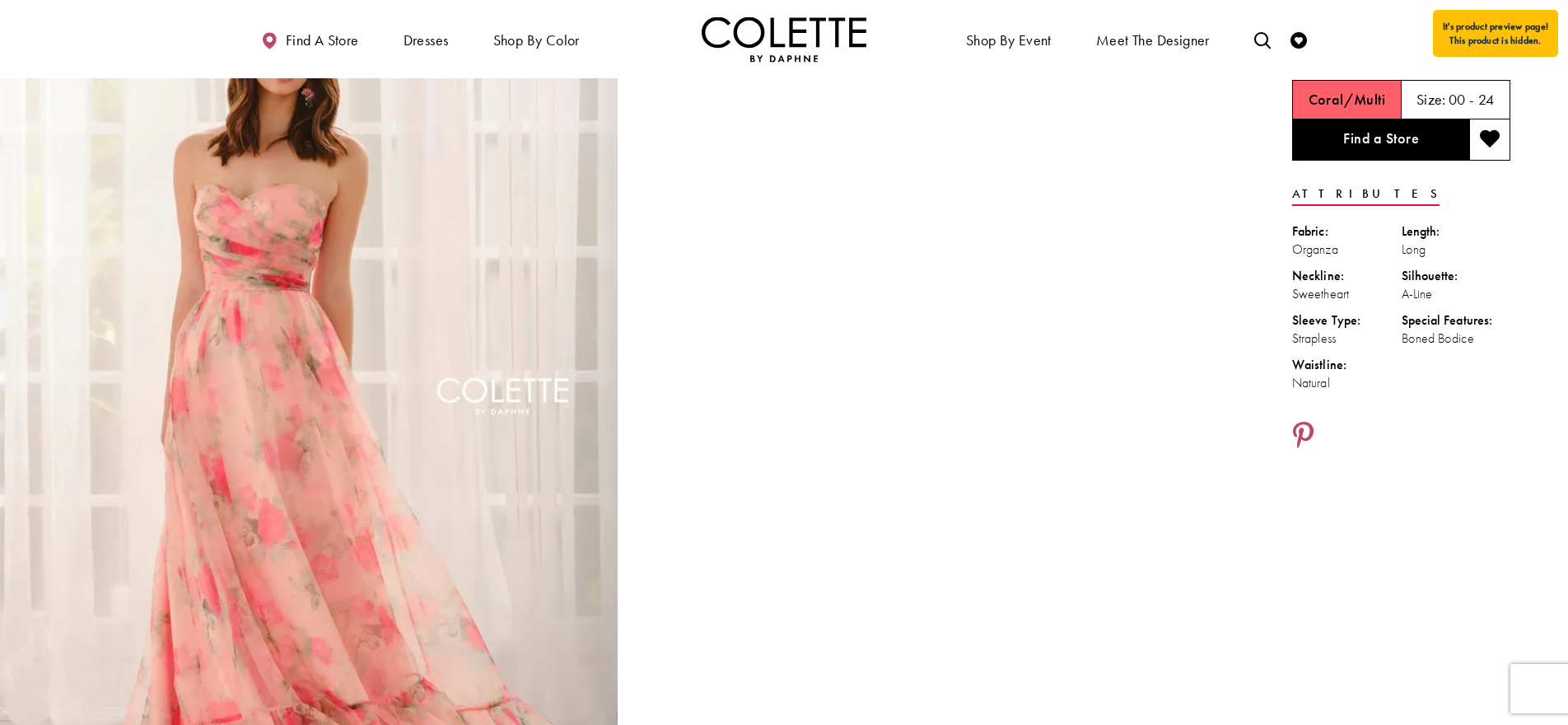
scroll to position [118, 0]
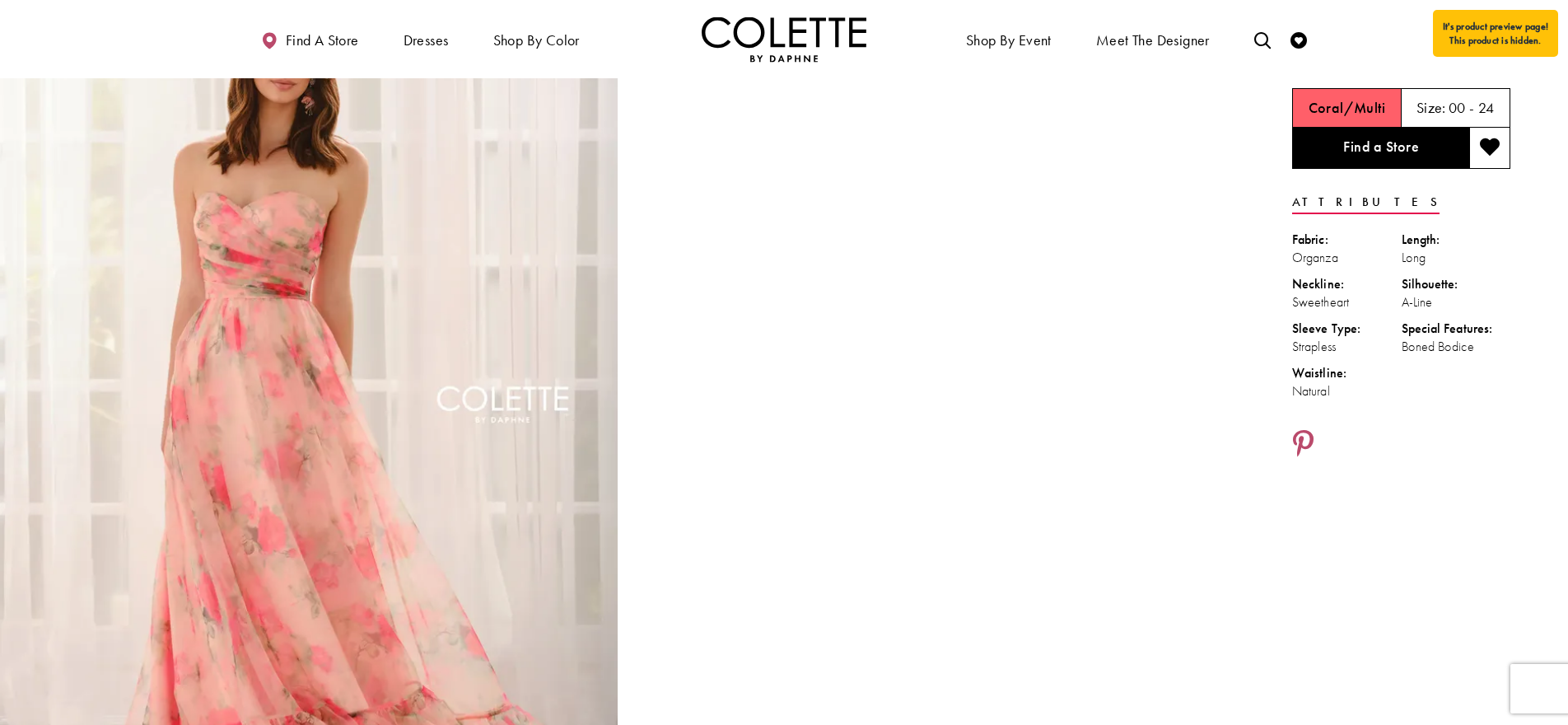
click at [20, 252] on img "Full size Style CL6167 Colette by Daphne #0 default Coral/Multi frontface verti…" at bounding box center [309, 423] width 618 height 925
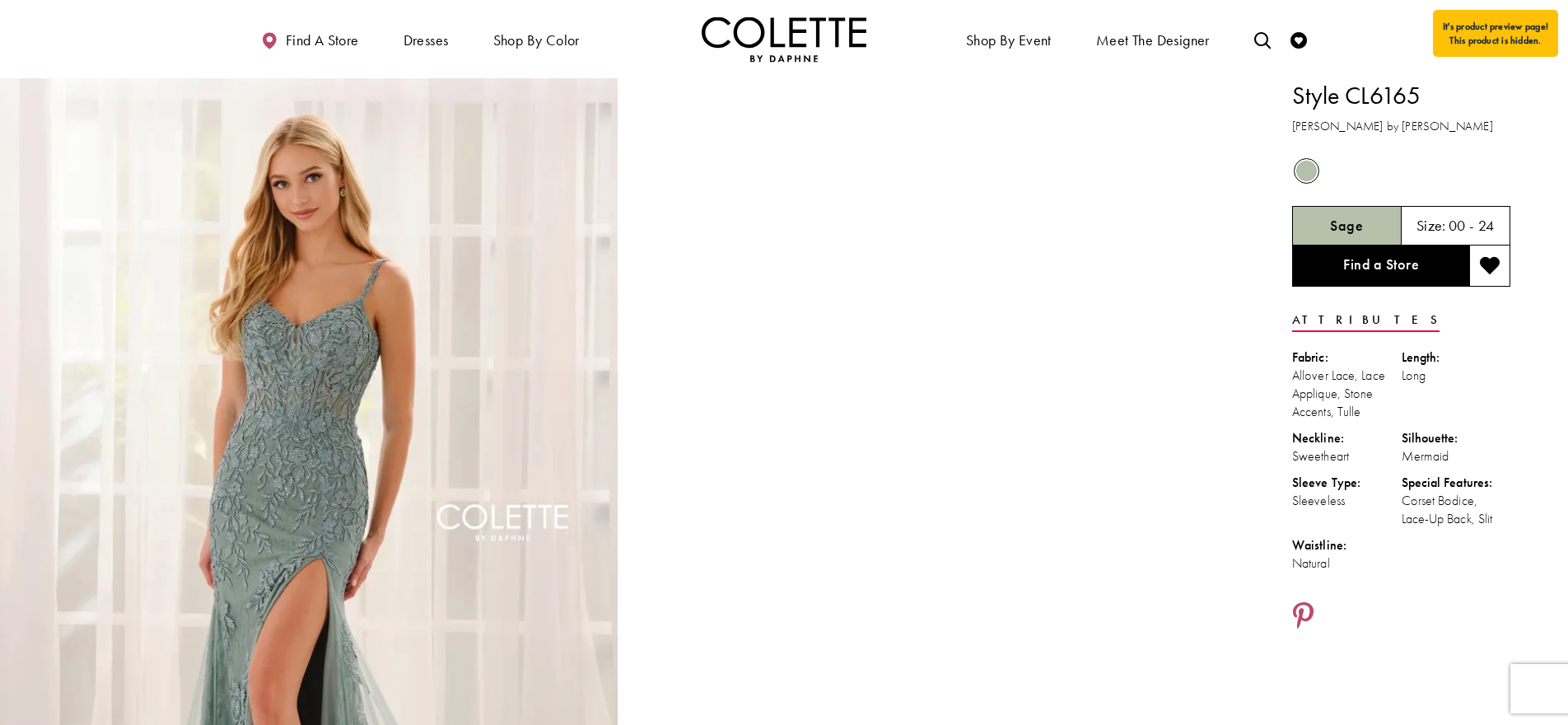
click at [1503, 516] on div "Corset Bodice, Lace-Up Back, Slit" at bounding box center [1456, 509] width 109 height 36
drag, startPoint x: 1331, startPoint y: 458, endPoint x: 1293, endPoint y: 103, distance: 357.0
click at [975, 275] on video "Style CL6165 Colette by Daphne #1 autoplay loop mute video" at bounding box center [935, 232] width 618 height 309
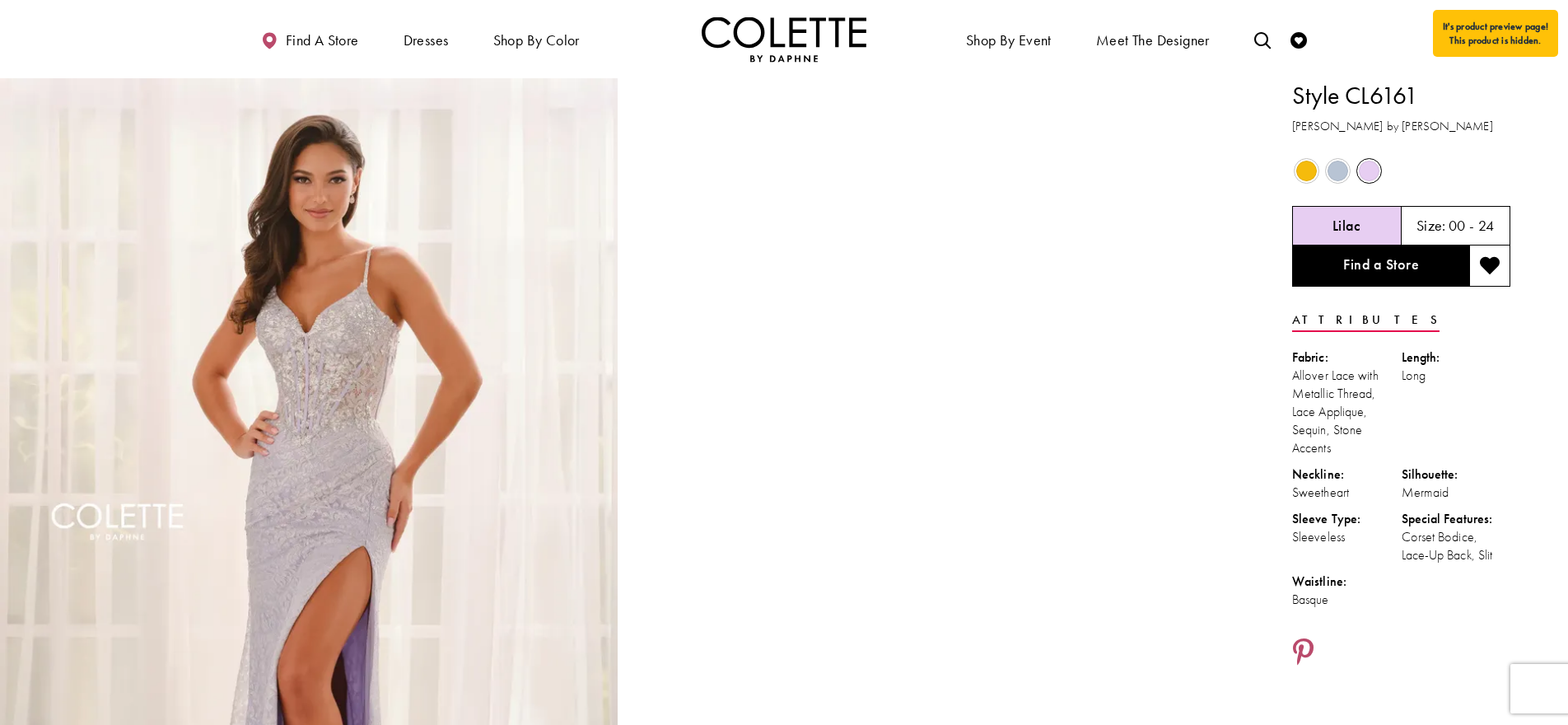
drag, startPoint x: 1511, startPoint y: 559, endPoint x: 1309, endPoint y: 103, distance: 498.7
copy div "Style CL6161 Colette by Daphne Out of Stock Out of Stock Out of Stock Lilac Siz…"
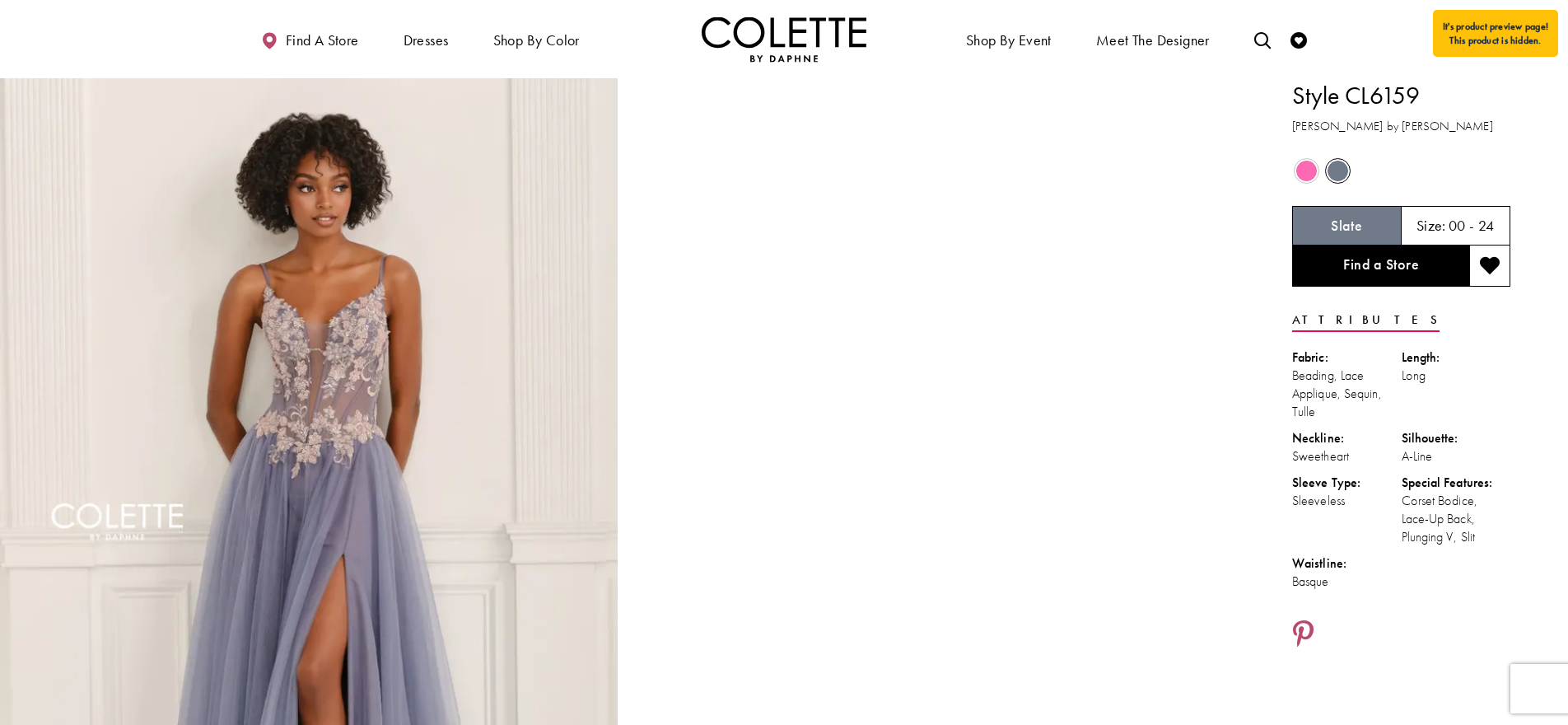
drag, startPoint x: 1459, startPoint y: 544, endPoint x: 1482, endPoint y: 534, distance: 25.1
click at [1459, 544] on div "Corset Bodice, Lace-Up Back, Plunging V, Slit" at bounding box center [1456, 519] width 109 height 54
drag, startPoint x: 1475, startPoint y: 533, endPoint x: 1287, endPoint y: 109, distance: 463.8
copy div "Style CL6159 Colette by Daphne Out of Stock Out of Stock Slate Size: 00 - 24 Fi…"
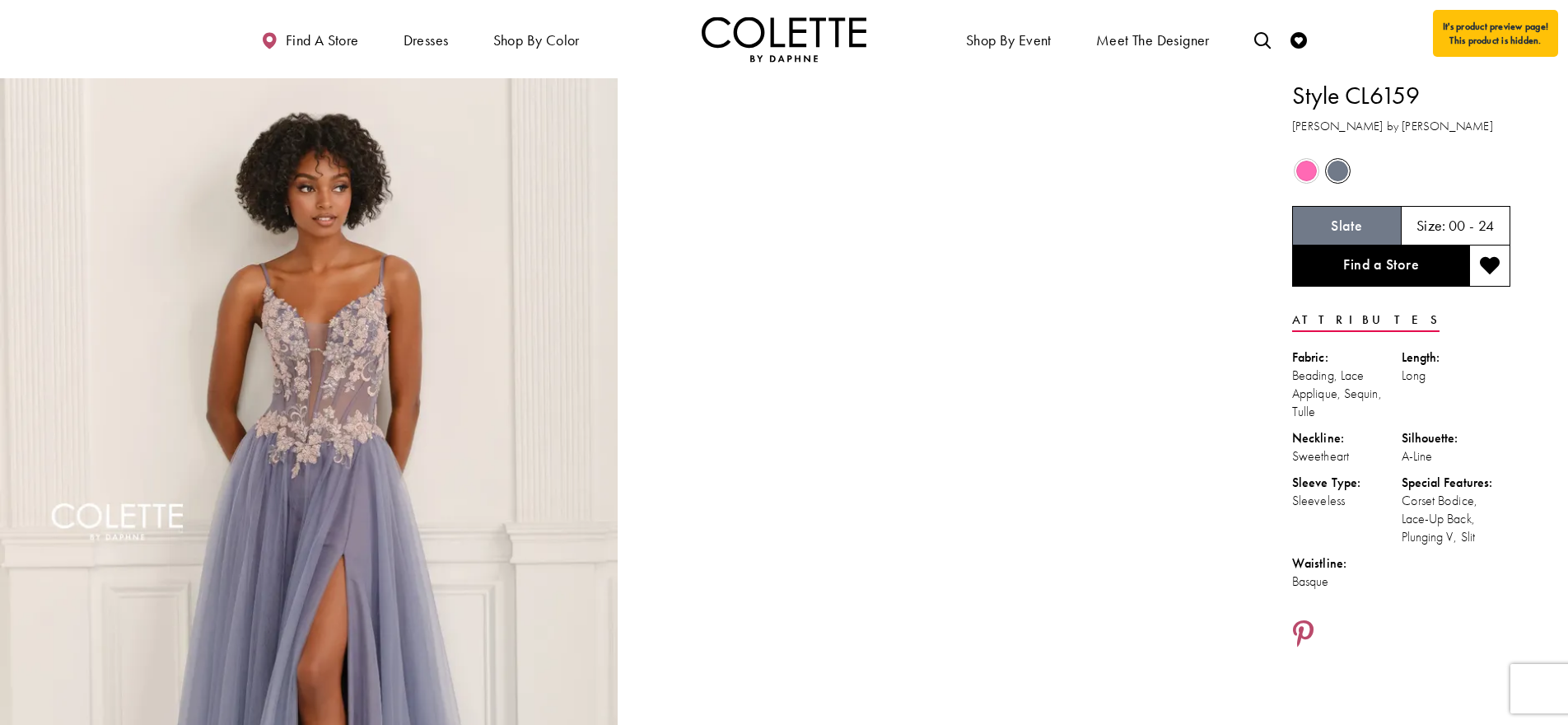
click at [1489, 544] on div "Corset Bodice, Lace-Up Back, Plunging V, Slit" at bounding box center [1456, 519] width 109 height 54
drag, startPoint x: 1488, startPoint y: 535, endPoint x: 1300, endPoint y: 101, distance: 473.0
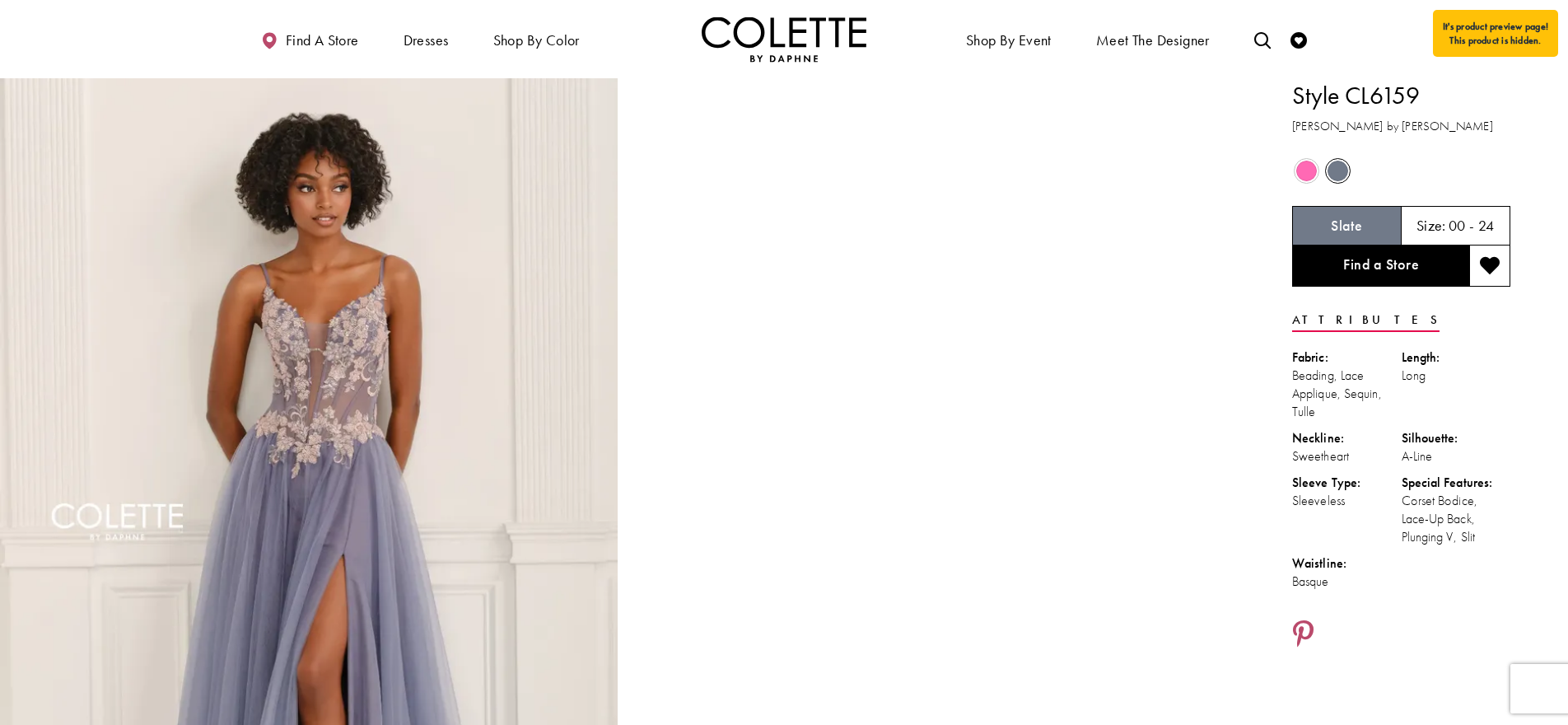
copy div "Style CL6159 Colette by Daphne Out of Stock Out of Stock Slate Size: 00 - 24 Fi…"
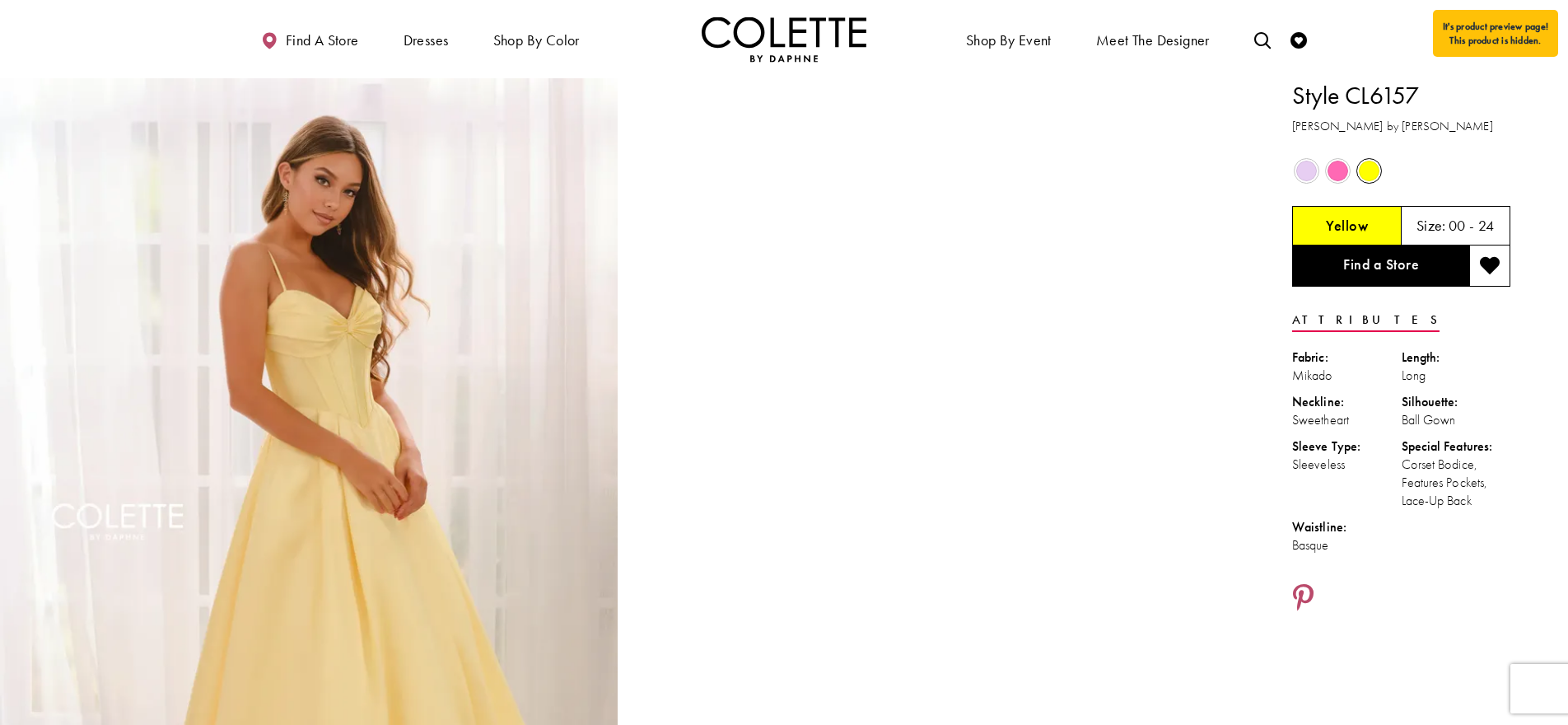
click at [1459, 499] on div "Corset Bodice, Features Pockets, Lace-Up Back" at bounding box center [1456, 483] width 109 height 54
drag, startPoint x: 1372, startPoint y: 453, endPoint x: 1287, endPoint y: 99, distance: 364.1
copy div "Style CL6157 [PERSON_NAME] by [PERSON_NAME] Out of Stock Out of Stock Out of St…"
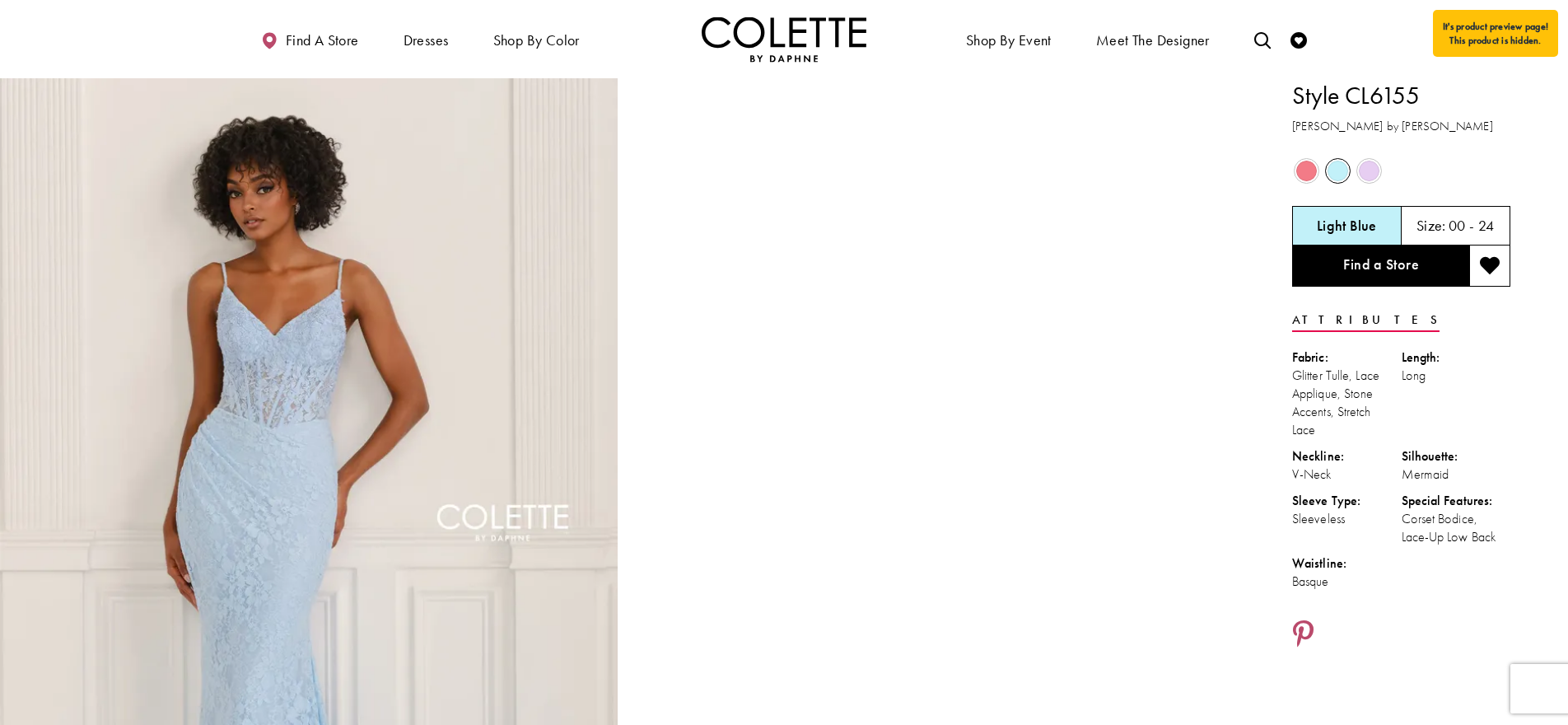
drag, startPoint x: 1515, startPoint y: 517, endPoint x: 1467, endPoint y: 546, distance: 56.1
drag, startPoint x: 1336, startPoint y: 572, endPoint x: 1282, endPoint y: 94, distance: 481.0
copy div "Style CL6155 [PERSON_NAME] by [PERSON_NAME] Out of Stock Out of Stock Out of St…"
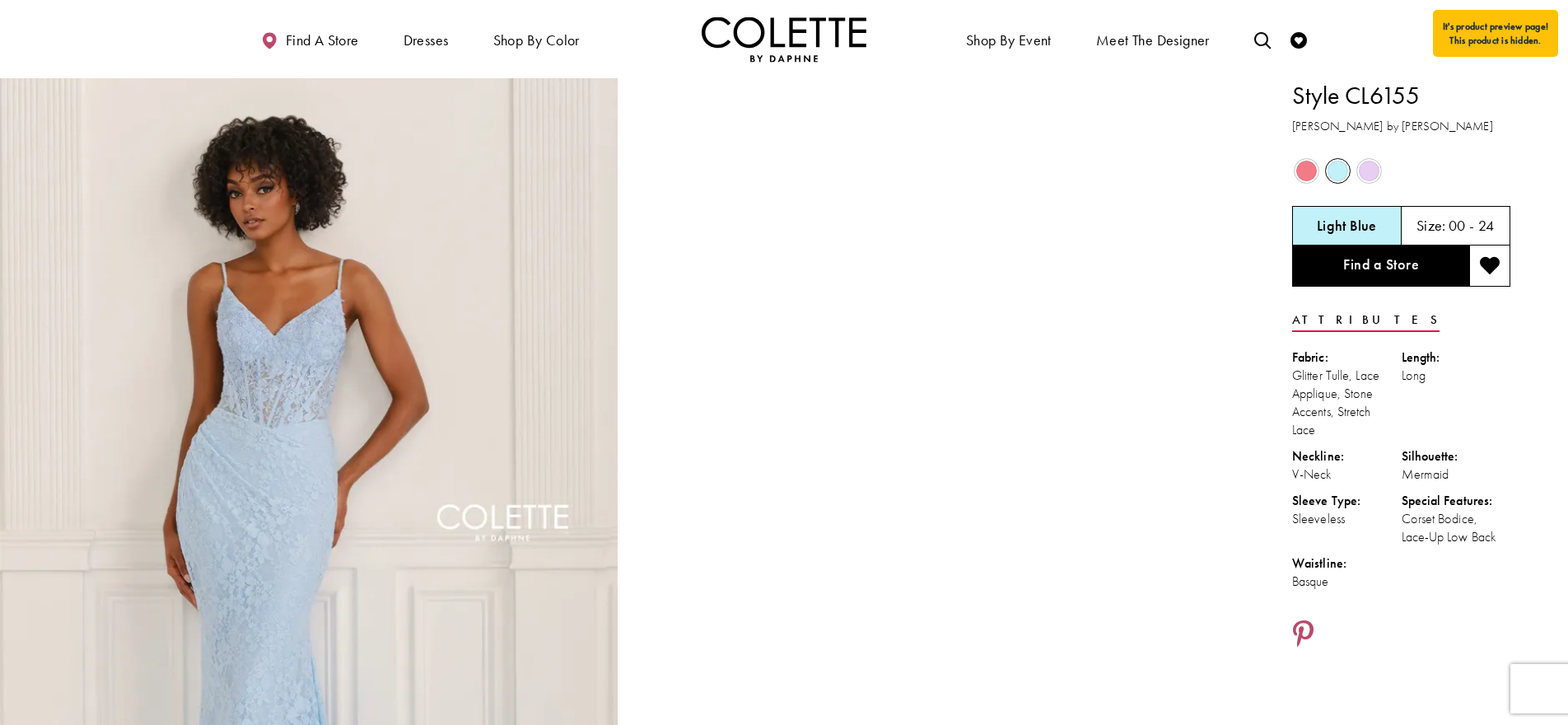
copy div "Style CL6155 [PERSON_NAME] by [PERSON_NAME] Out of Stock Out of Stock Out of St…"
